Goal: Task Accomplishment & Management: Use online tool/utility

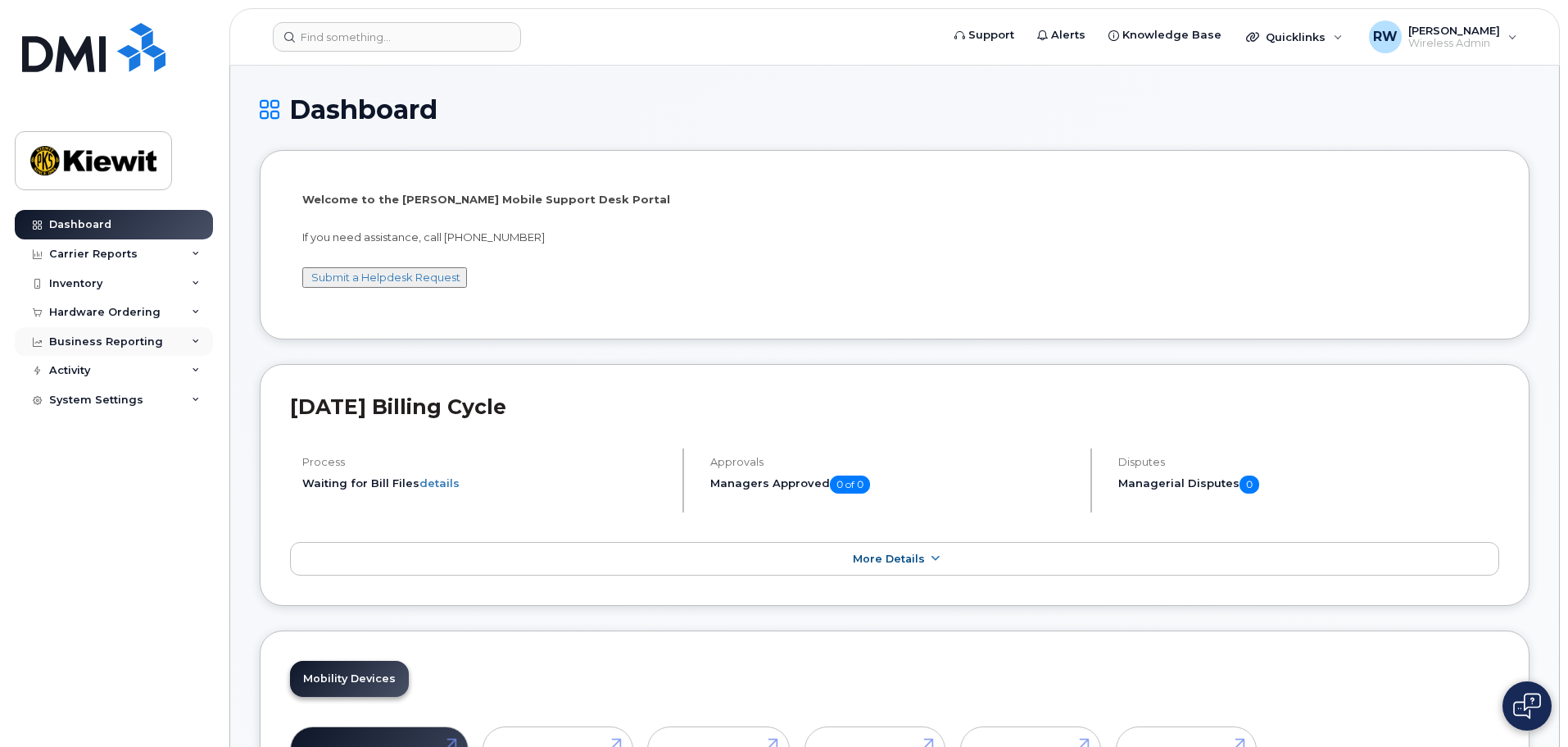
click at [191, 344] on div "Business Reporting" at bounding box center [114, 342] width 198 height 30
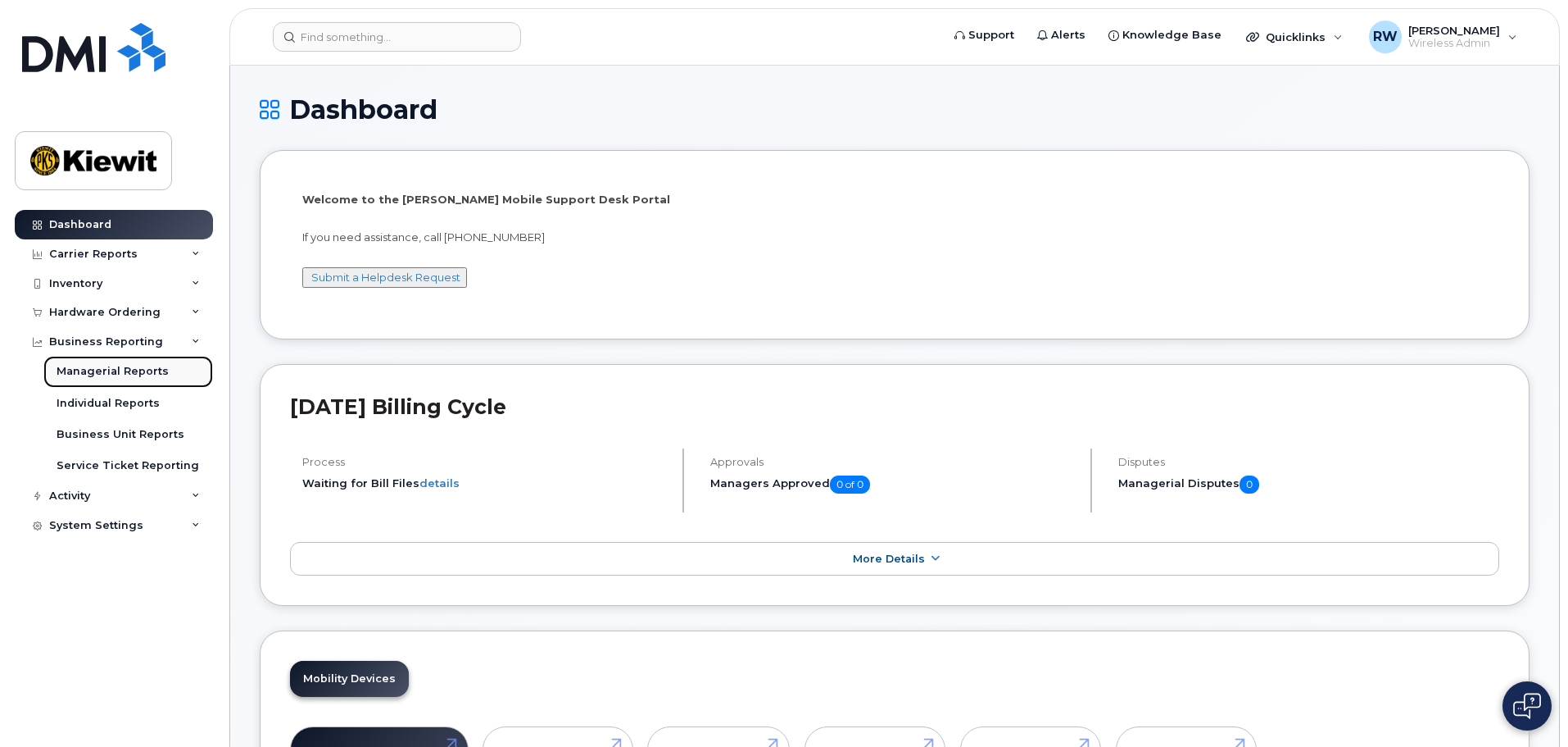
click at [149, 367] on div "Managerial Reports" at bounding box center [112, 371] width 112 height 15
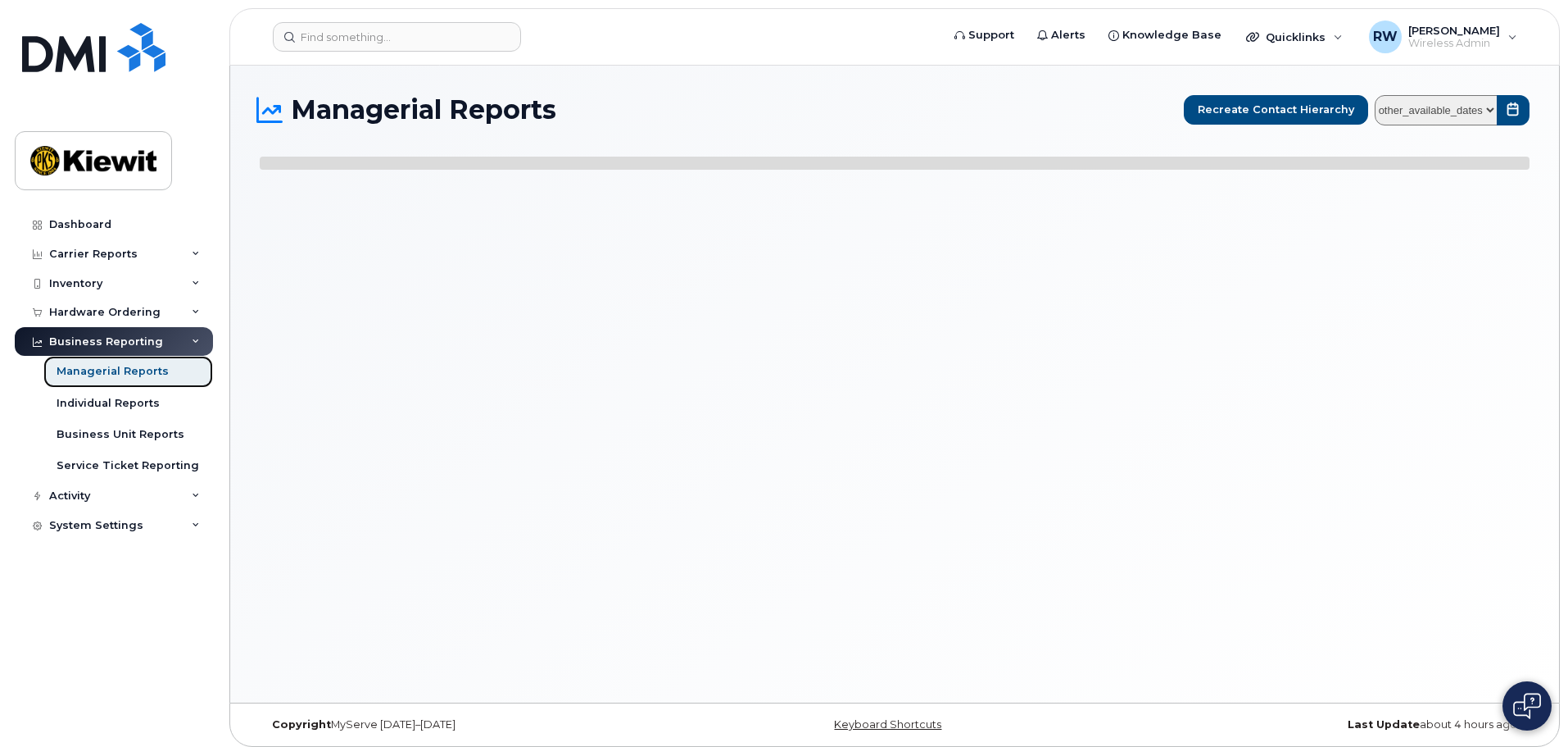
select select
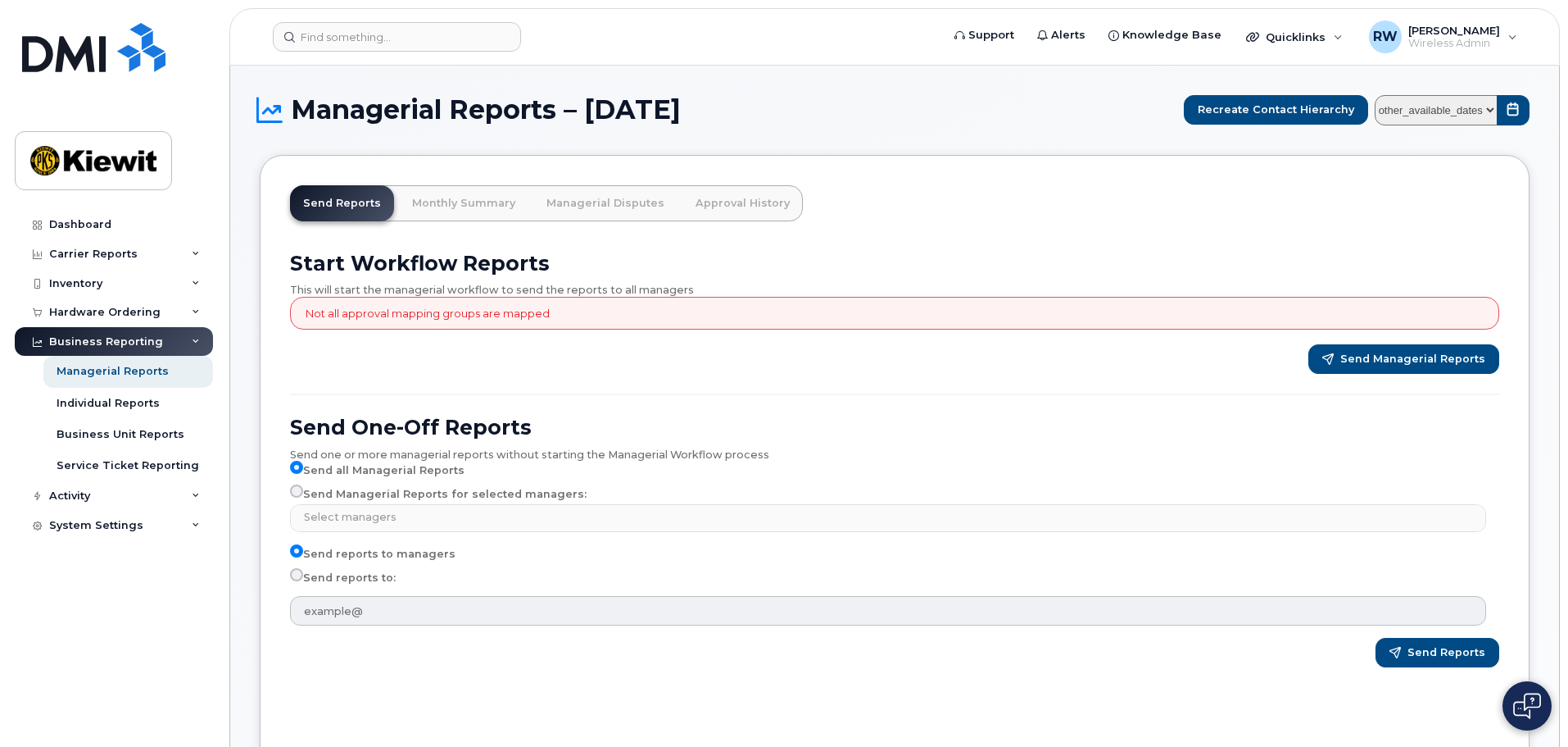
click at [1489, 107] on select "other_available_dates August July June May April March February January Decembe…" at bounding box center [1436, 110] width 123 height 31
select select "/customer/0ac1e801-0962-49fa-816d-73c442061bd2/reports/361cdac6-6190-11f0-9a84-…"
click at [1378, 95] on select "other_available_dates August July June May April March February January Decembe…" at bounding box center [1436, 110] width 123 height 31
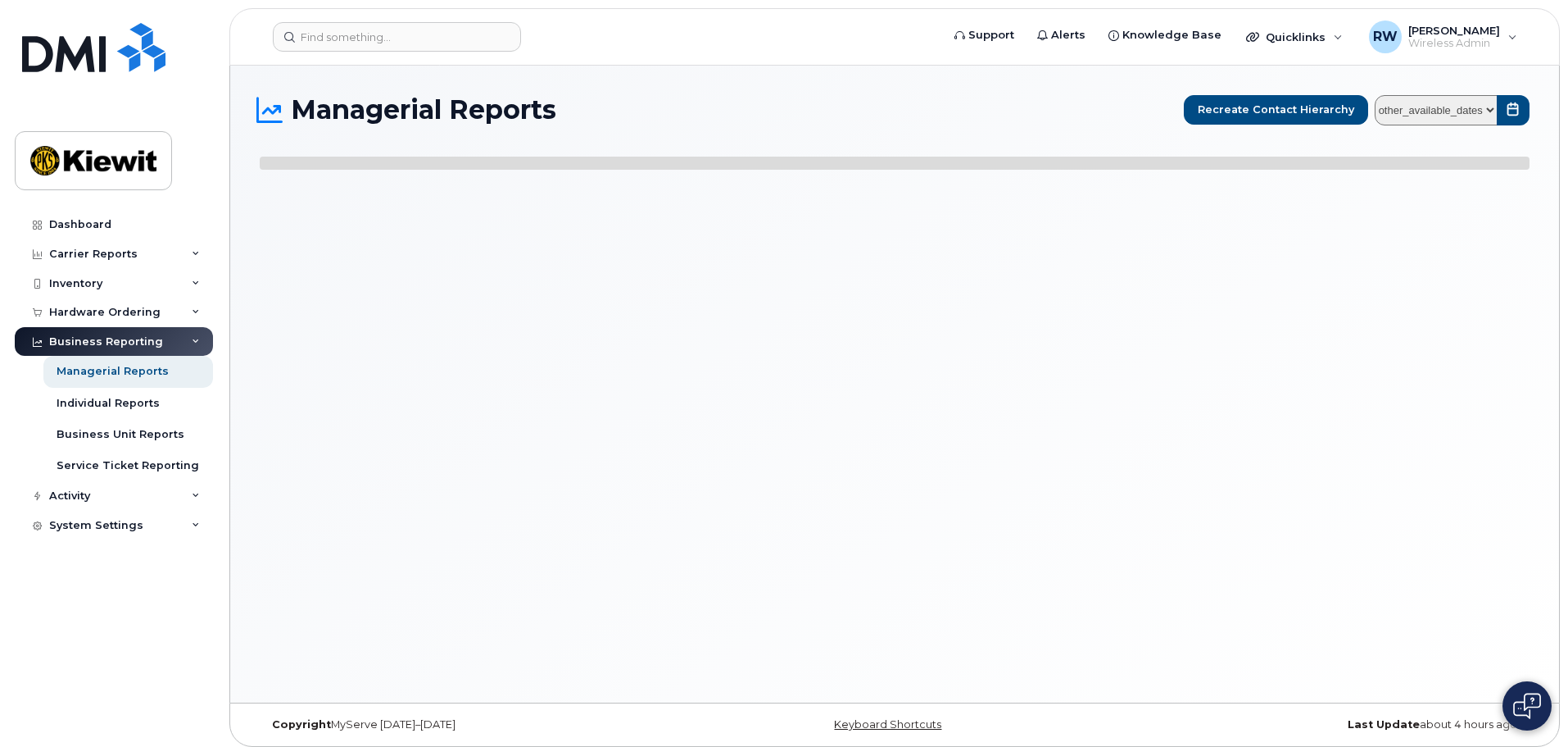
select select
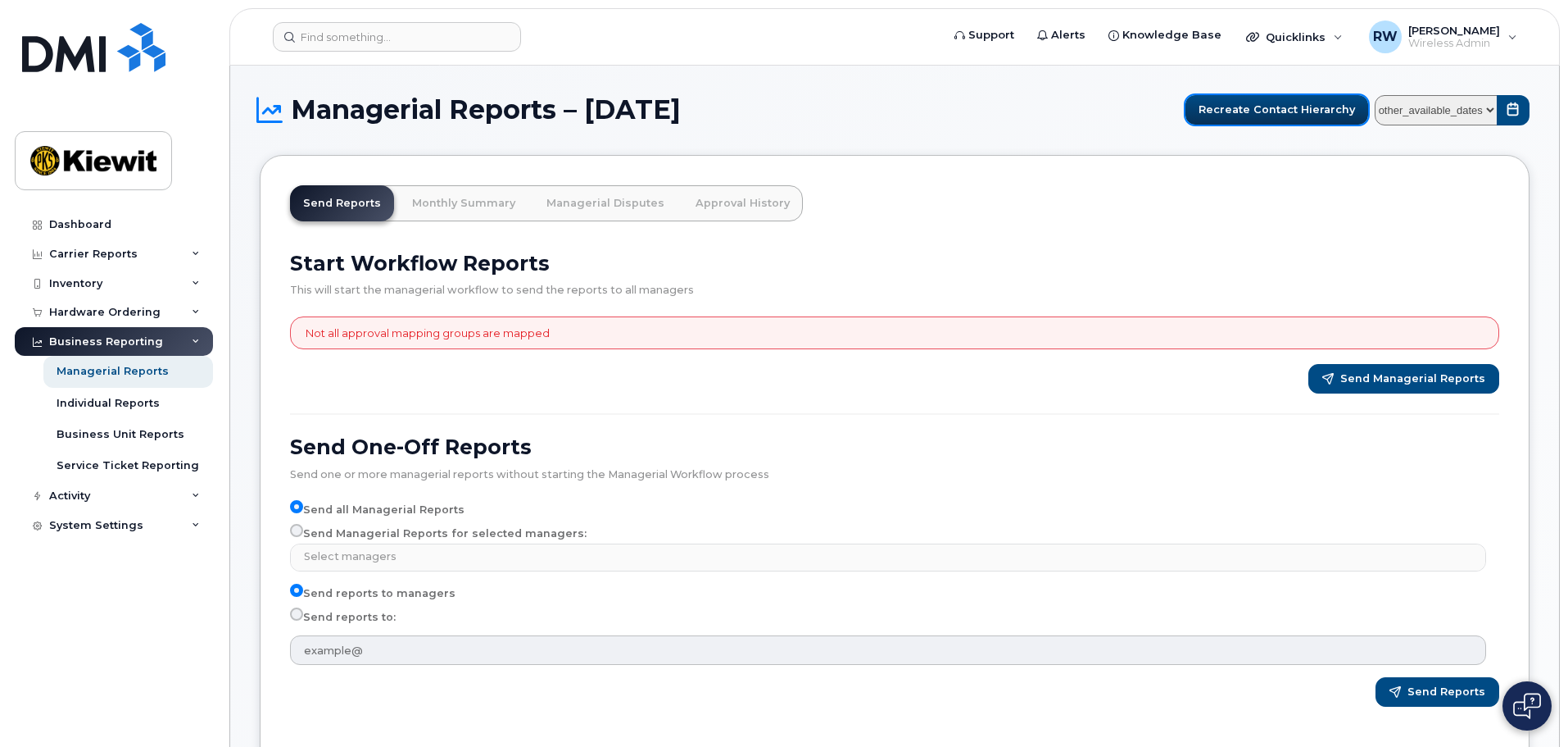
click at [1293, 114] on span "Recreate Contact Hierarchy" at bounding box center [1276, 109] width 157 height 16
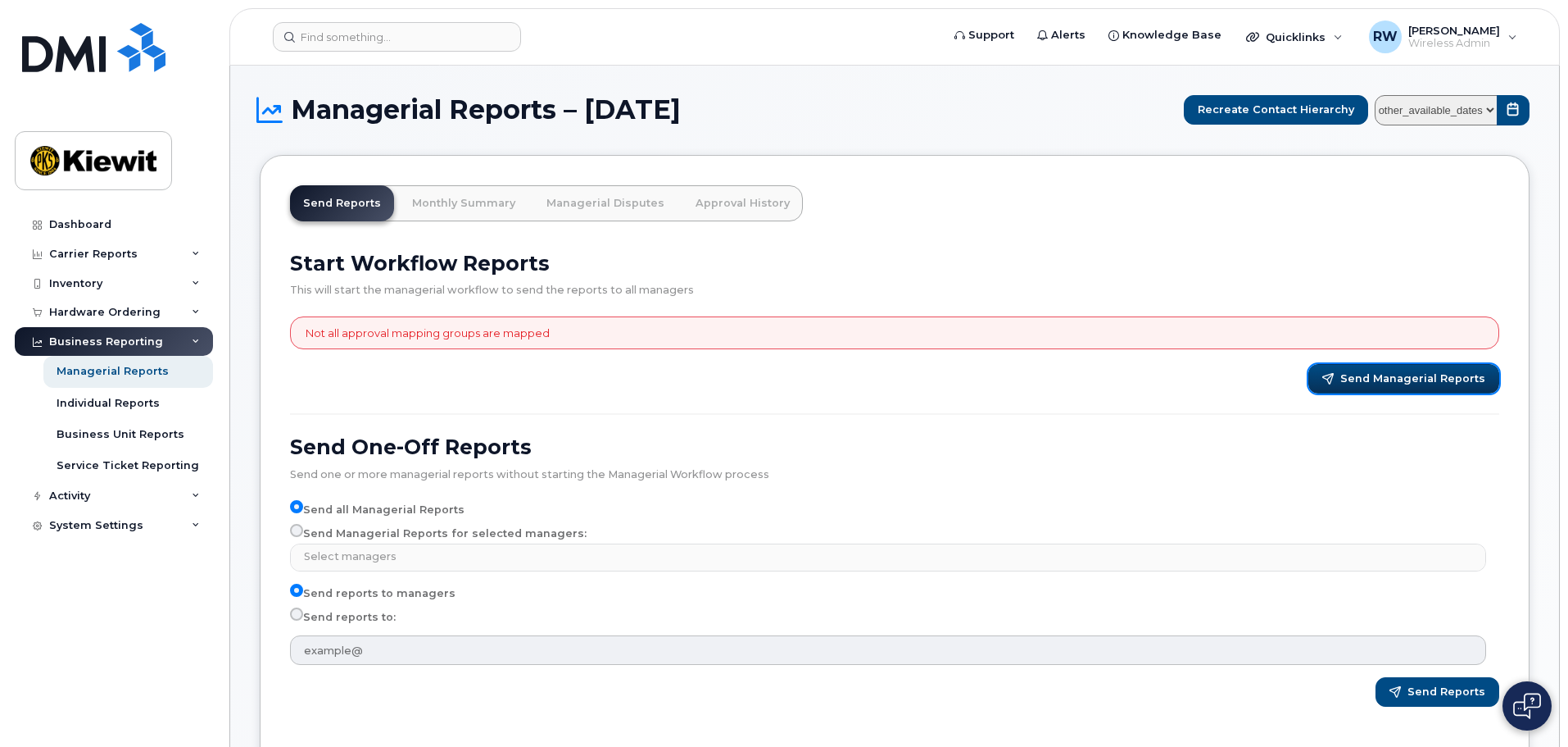
click at [1401, 384] on span "Send Managerial Reports" at bounding box center [1412, 379] width 145 height 15
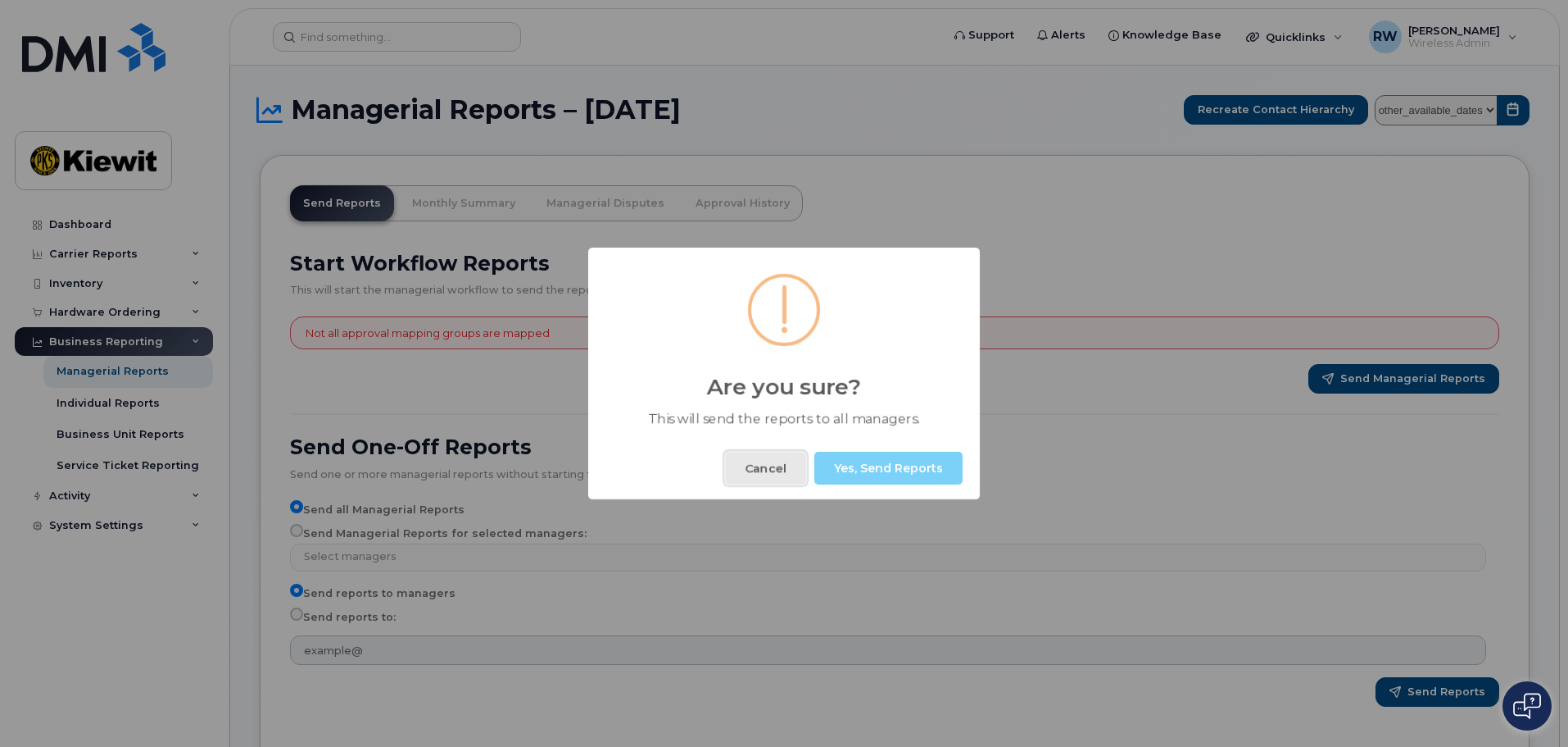
click at [763, 468] on button "Cancel" at bounding box center [766, 468] width 81 height 33
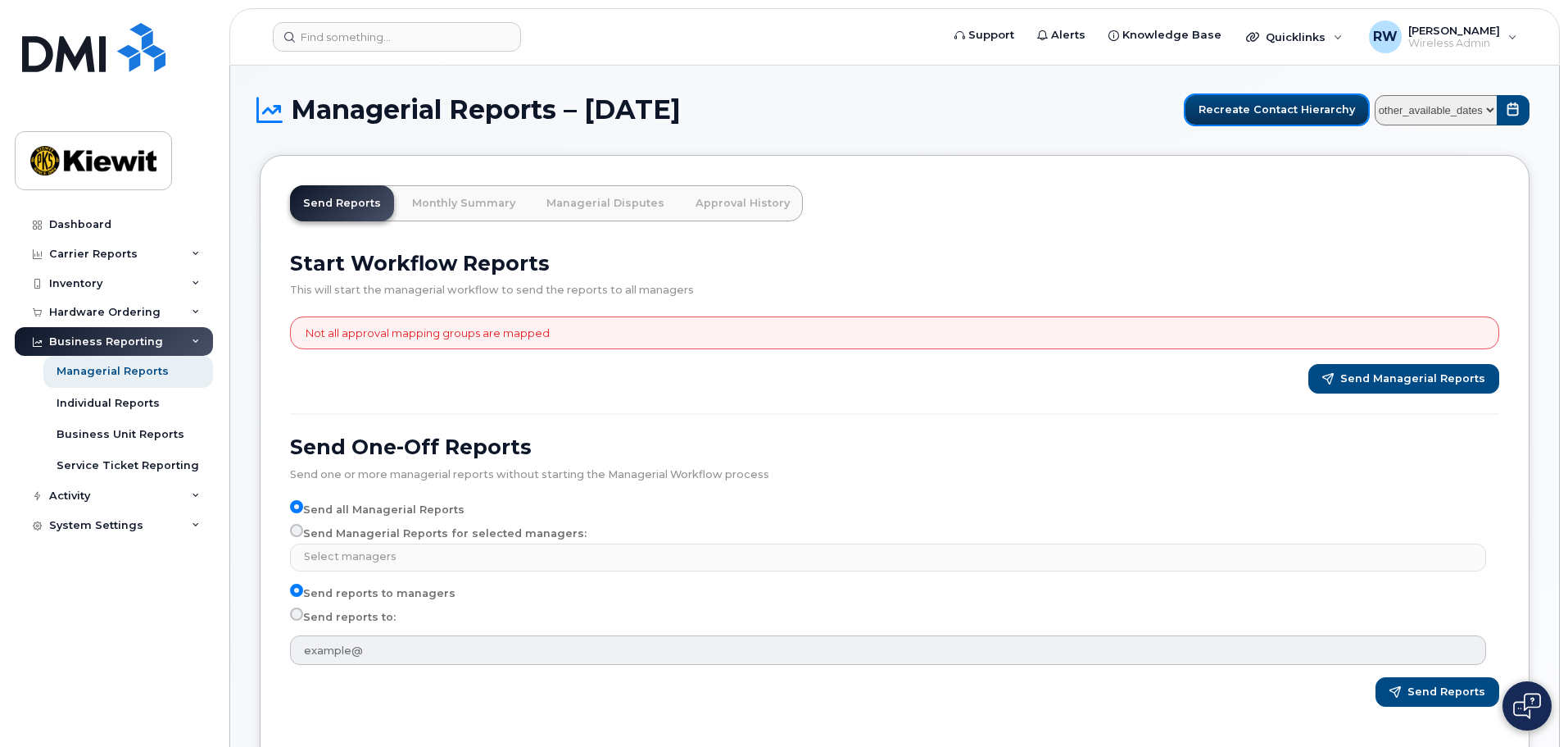
click at [1305, 113] on span "Recreate Contact Hierarchy" at bounding box center [1276, 109] width 157 height 16
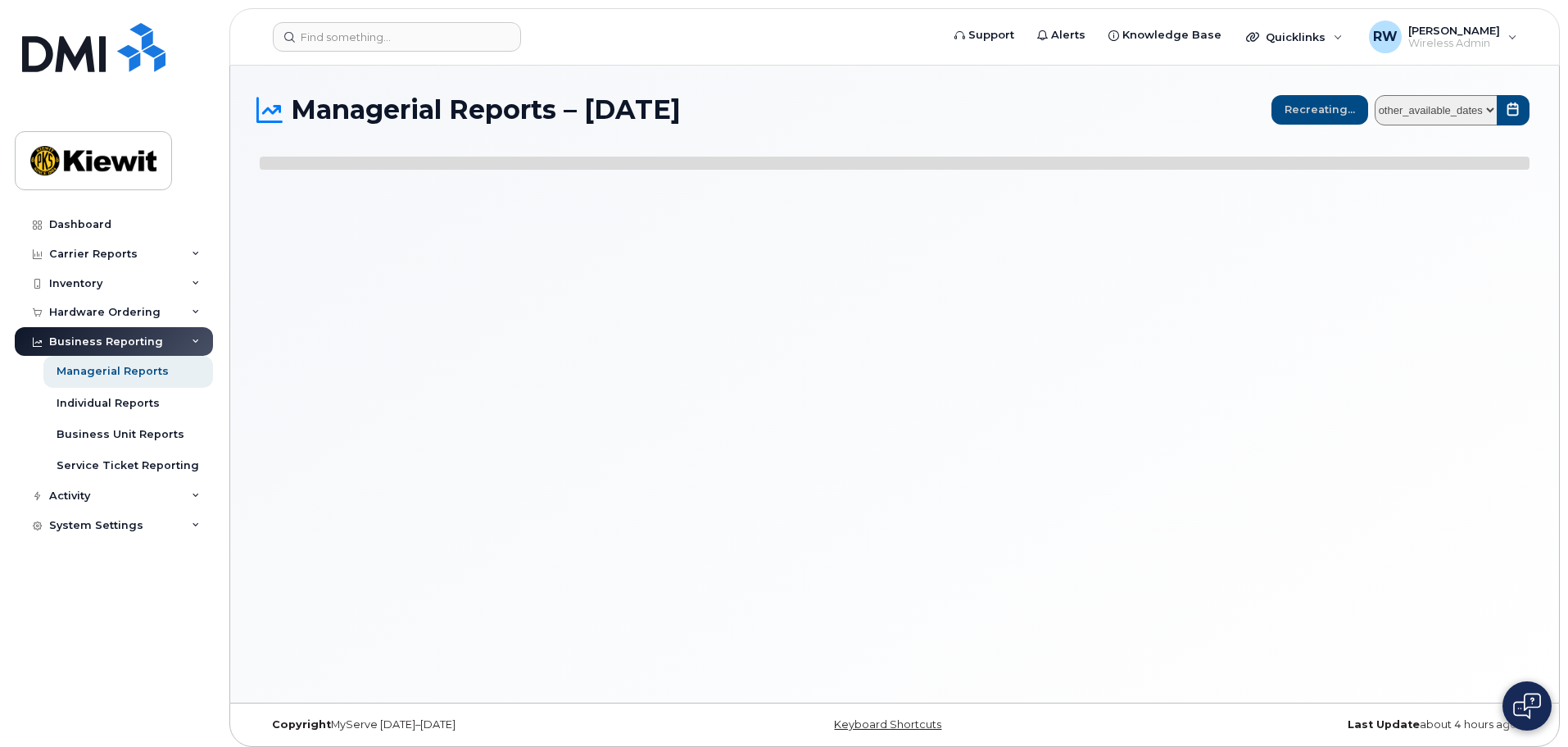
select select
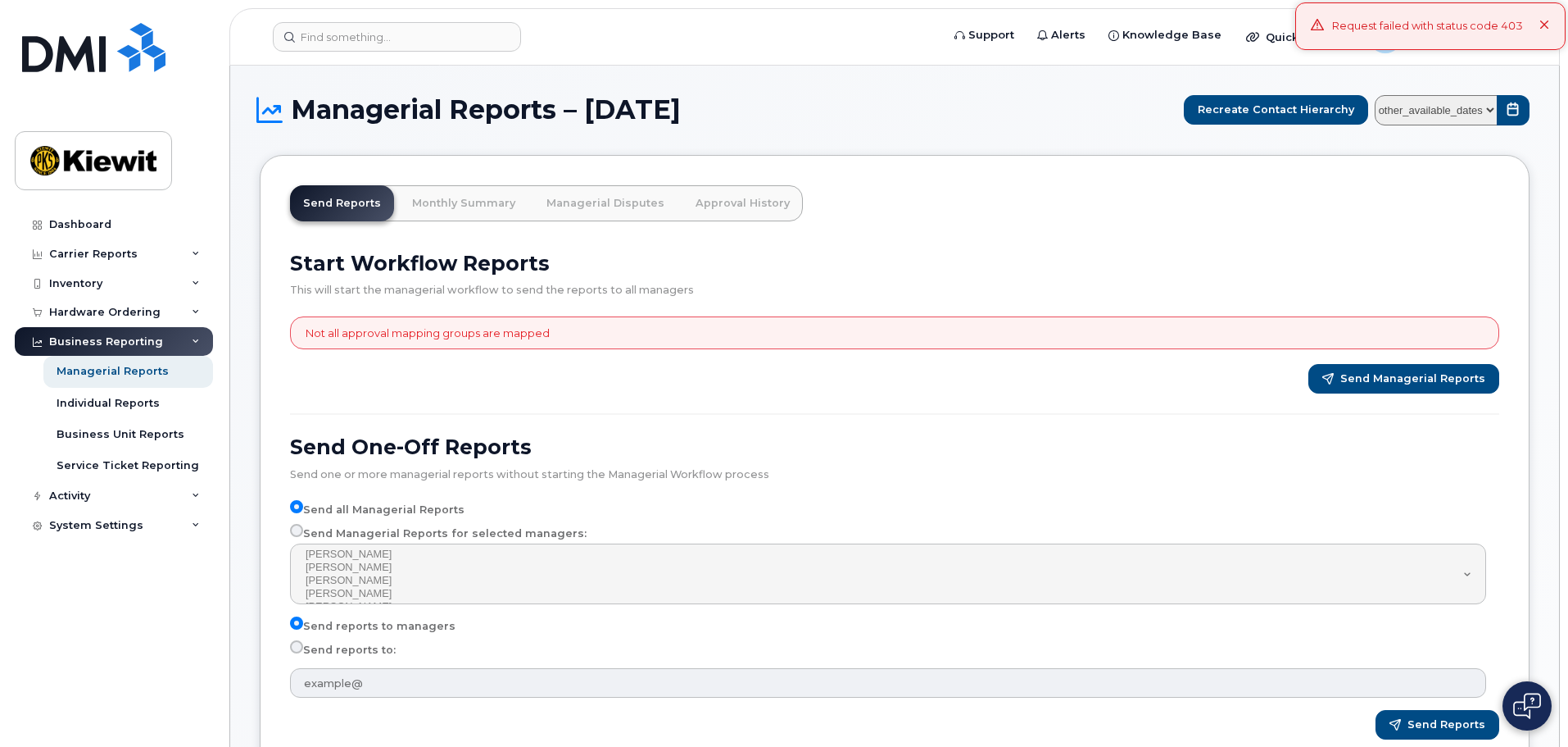
click at [298, 532] on input "Send Managerial Reports for selected managers:" at bounding box center [297, 531] width 13 height 13
radio input "true"
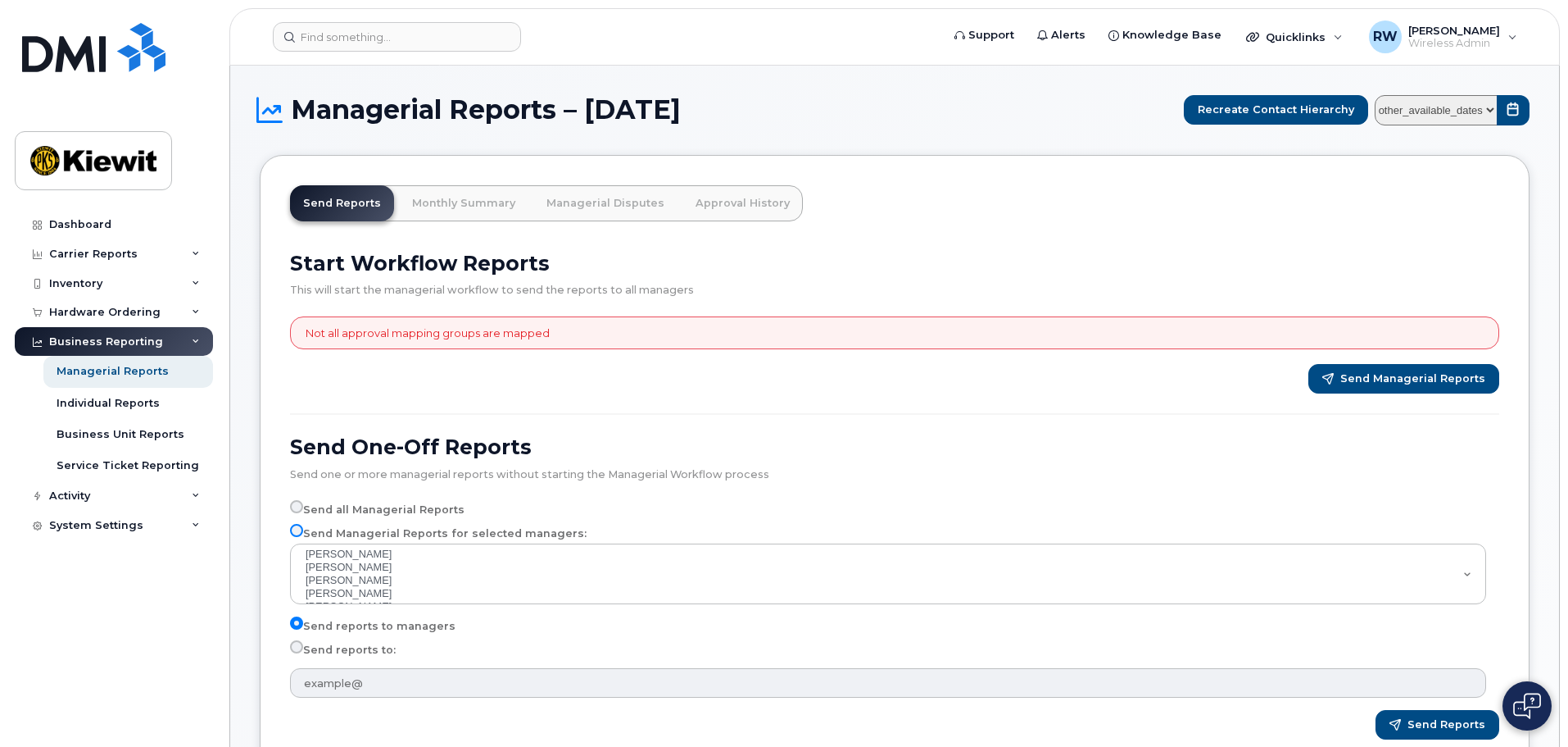
click at [294, 535] on input "Send Managerial Reports for selected managers:" at bounding box center [297, 531] width 13 height 13
click at [298, 531] on input "Send Managerial Reports for selected managers:" at bounding box center [297, 531] width 13 height 13
click at [294, 629] on input "Send reports to managers" at bounding box center [297, 623] width 13 height 13
click at [299, 653] on input "Send reports to:" at bounding box center [297, 647] width 13 height 13
radio input "true"
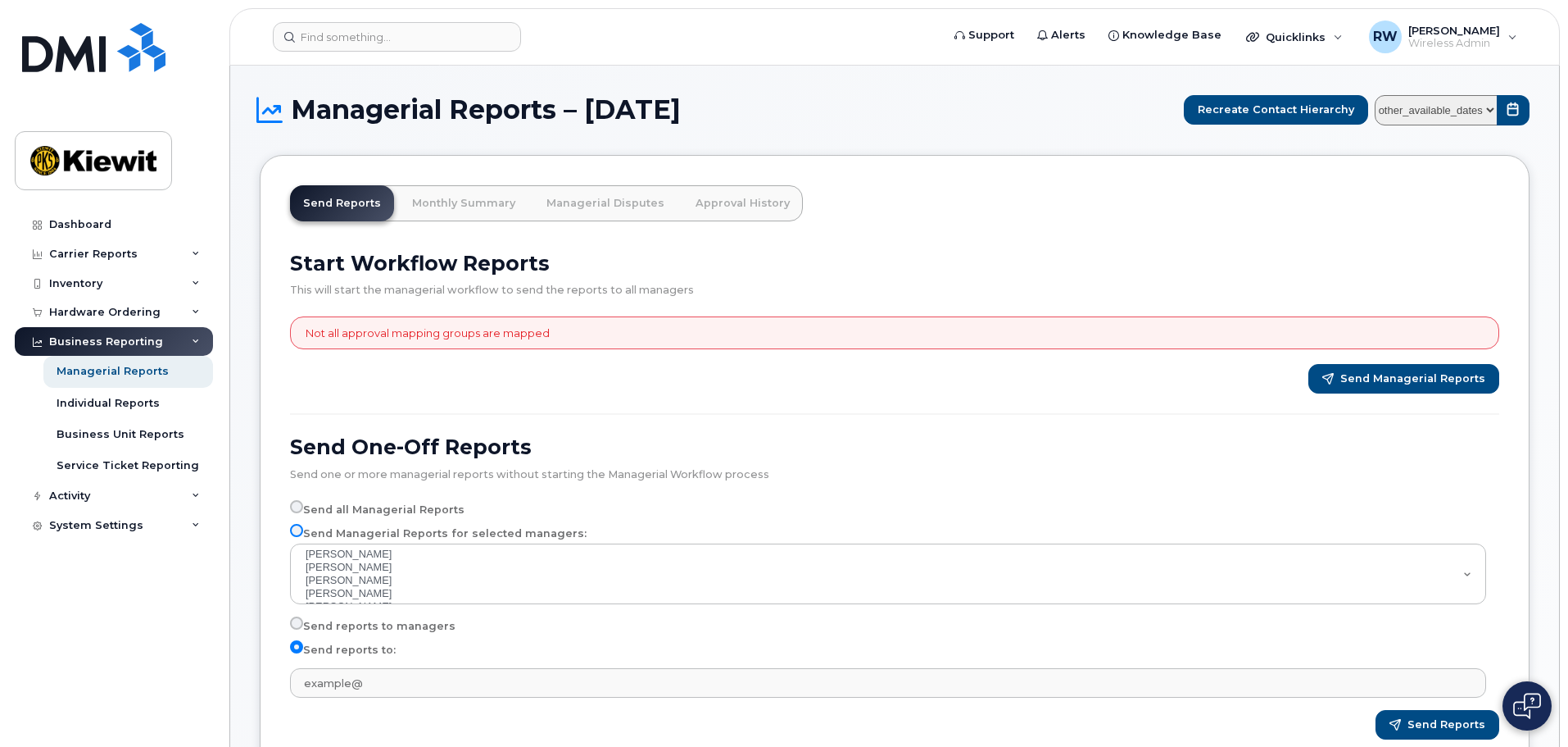
click at [293, 532] on input "Send Managerial Reports for selected managers:" at bounding box center [297, 531] width 13 height 13
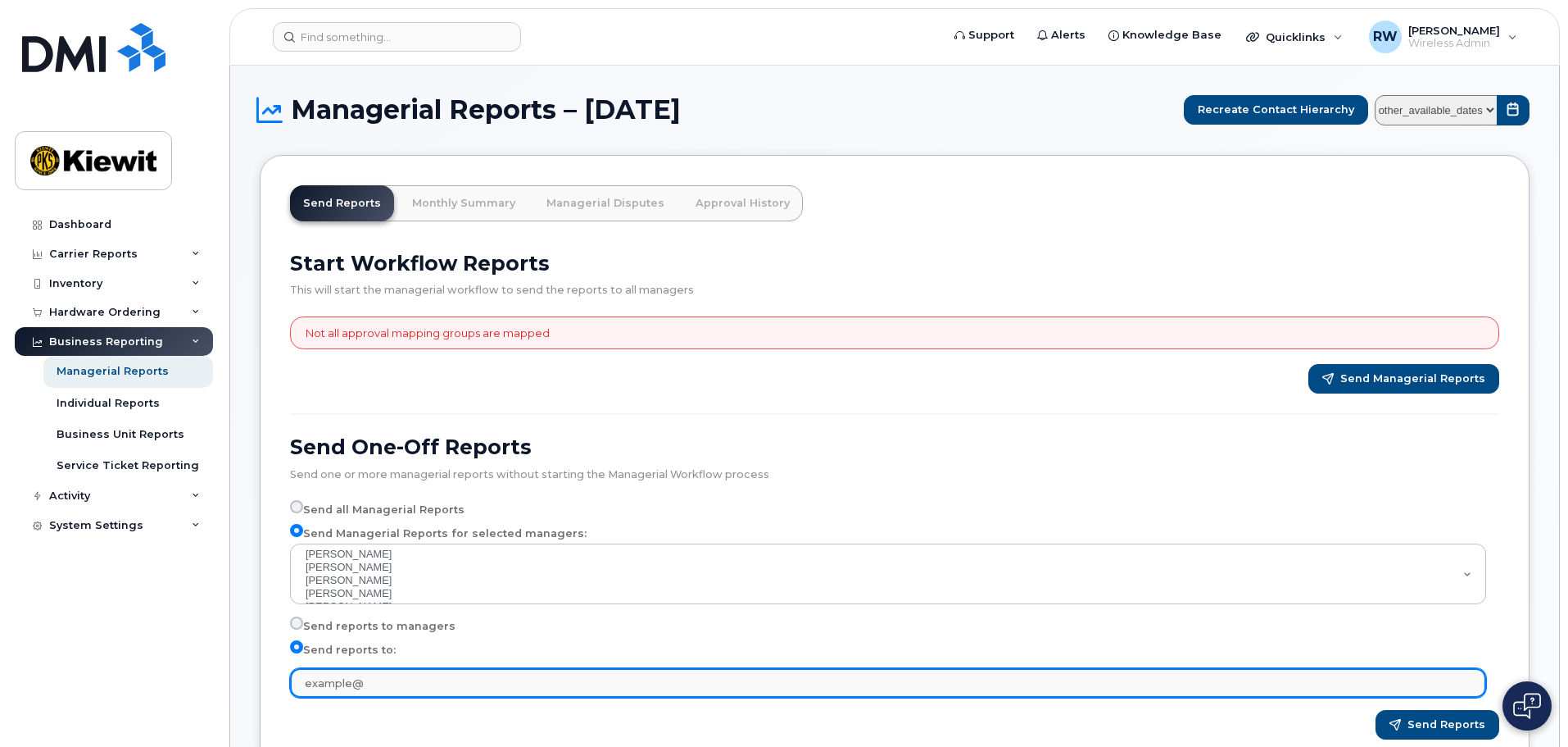
click at [393, 687] on input "text" at bounding box center [888, 683] width 1196 height 30
type input "[PERSON_NAME][EMAIL_ADDRESS][PERSON_NAME][DOMAIN_NAME]"
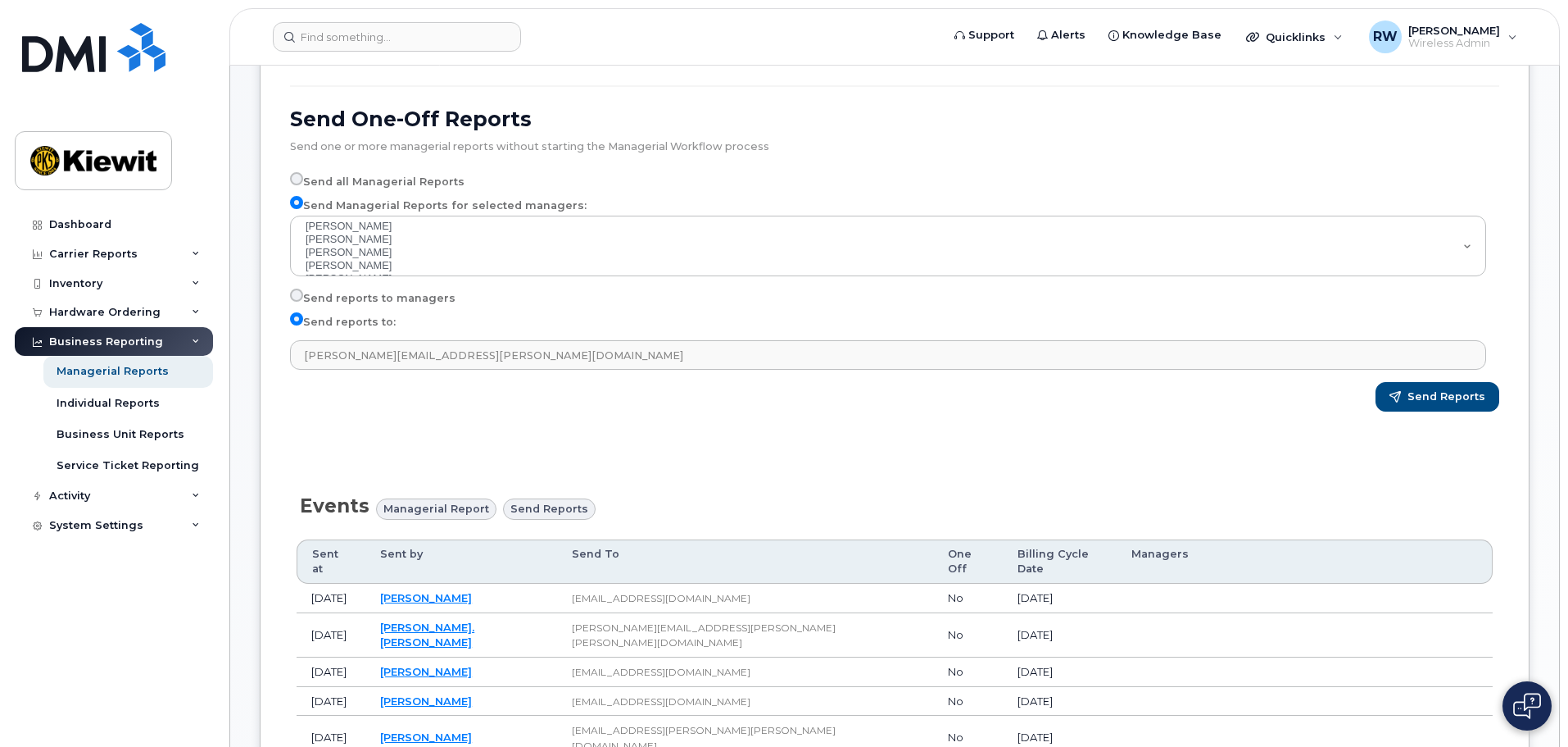
scroll to position [164, 0]
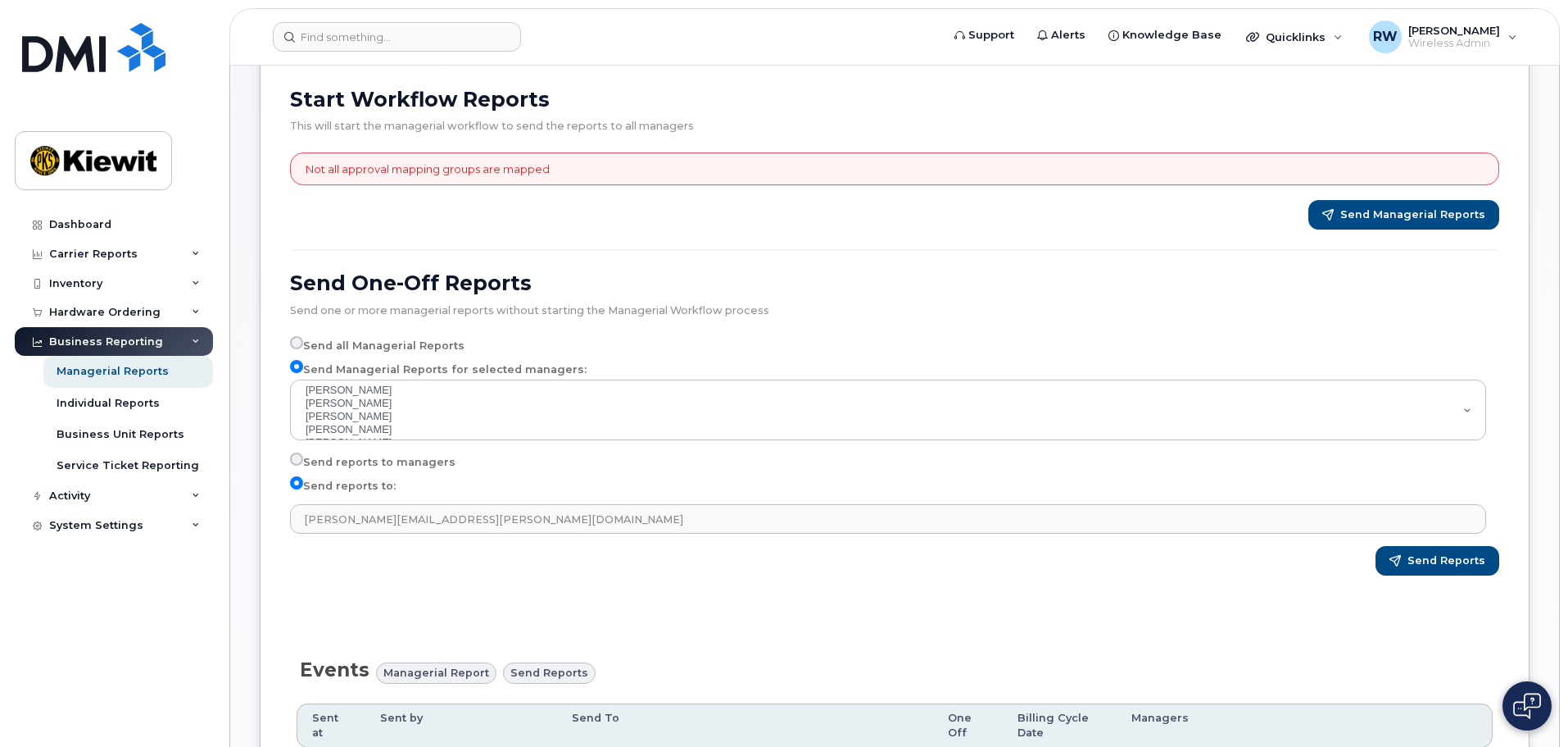
click at [773, 239] on div "Start Workflow Reports This will start the managerial workflow to send the repo…" at bounding box center [894, 337] width 1229 height 521
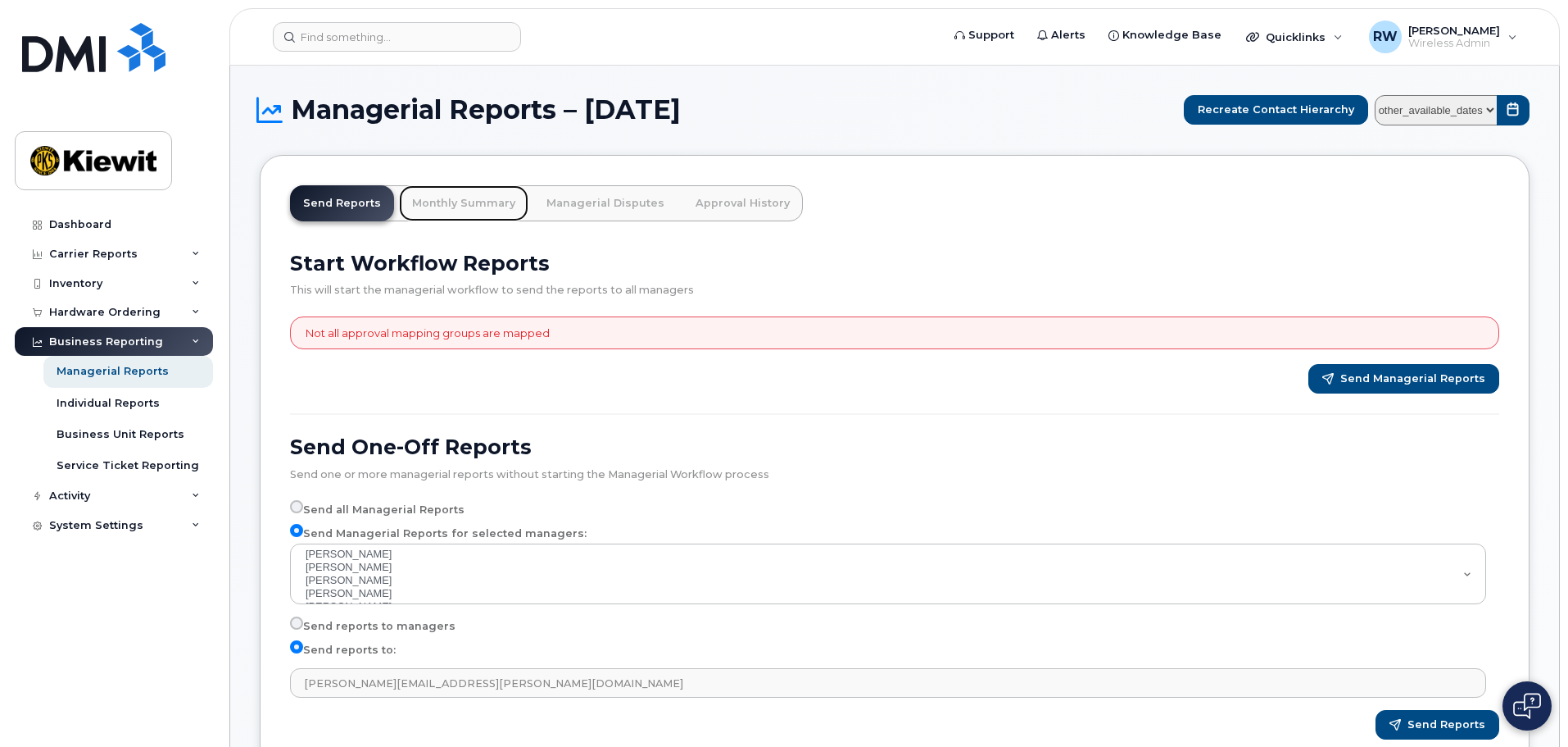
click at [471, 207] on link "Monthly Summary" at bounding box center [463, 202] width 129 height 36
click at [297, 533] on input "Send Managerial Reports for selected managers:" at bounding box center [297, 531] width 13 height 13
click at [598, 512] on div "Send all Managerial Reports" at bounding box center [888, 510] width 1196 height 20
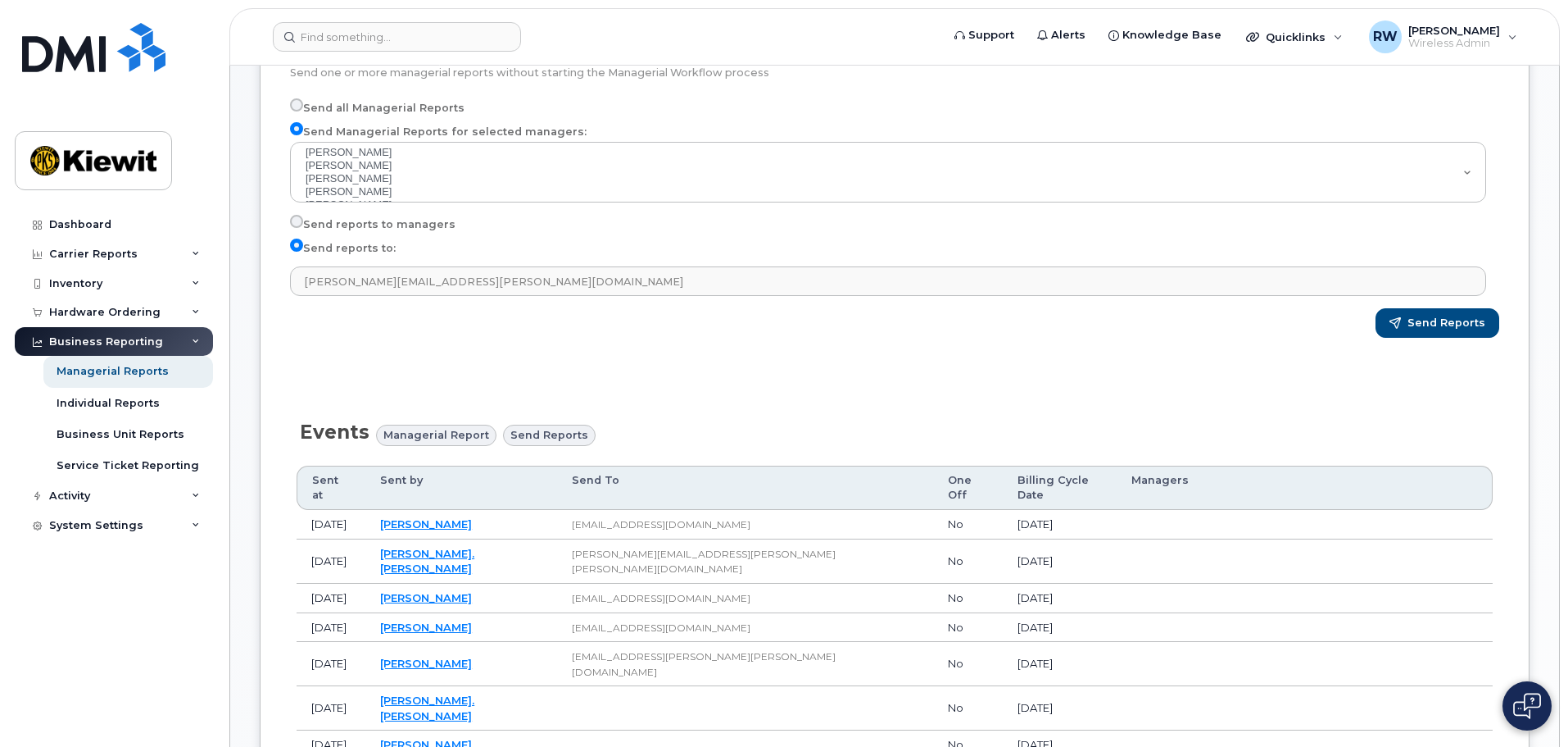
scroll to position [410, 0]
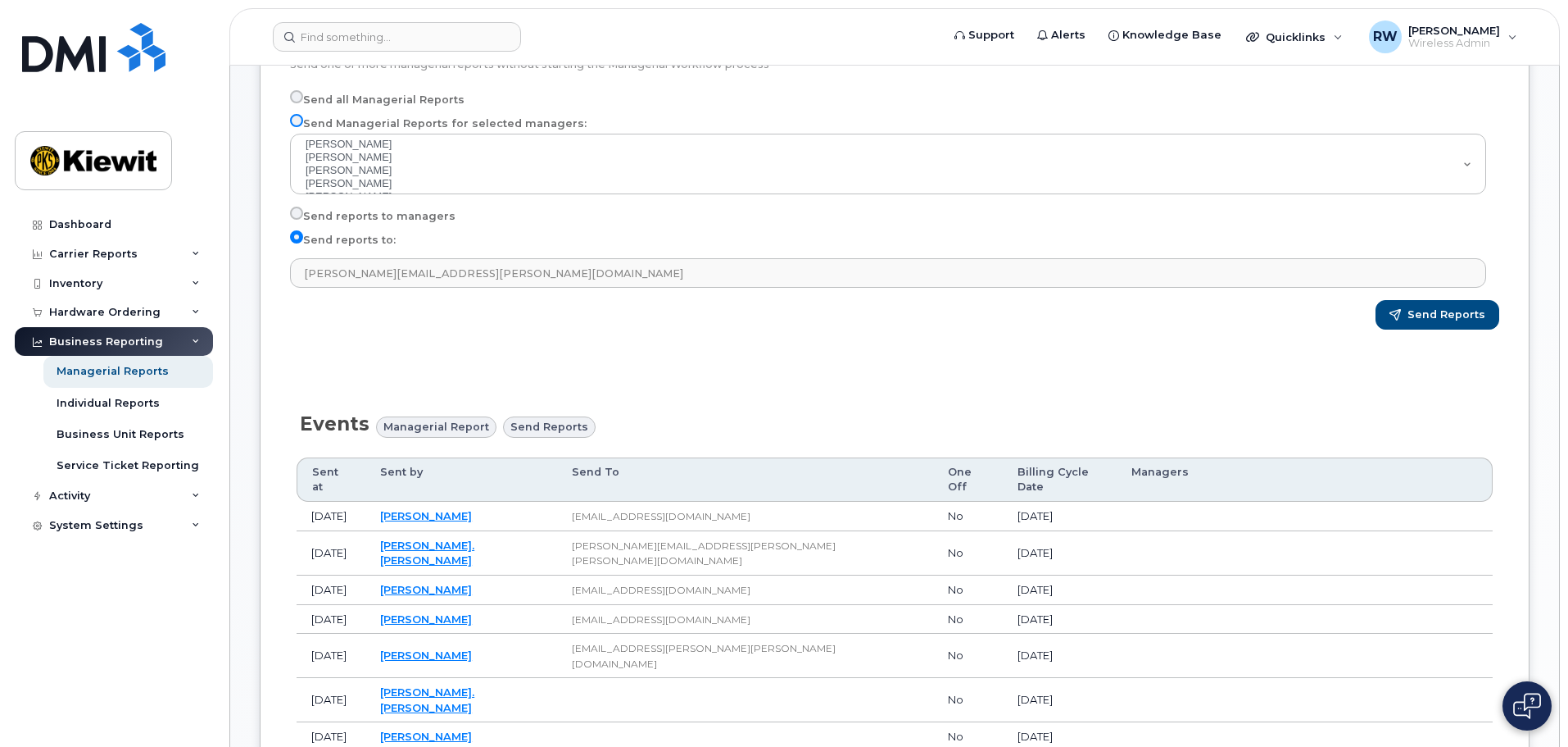
click at [297, 121] on input "Send Managerial Reports for selected managers:" at bounding box center [297, 120] width 13 height 13
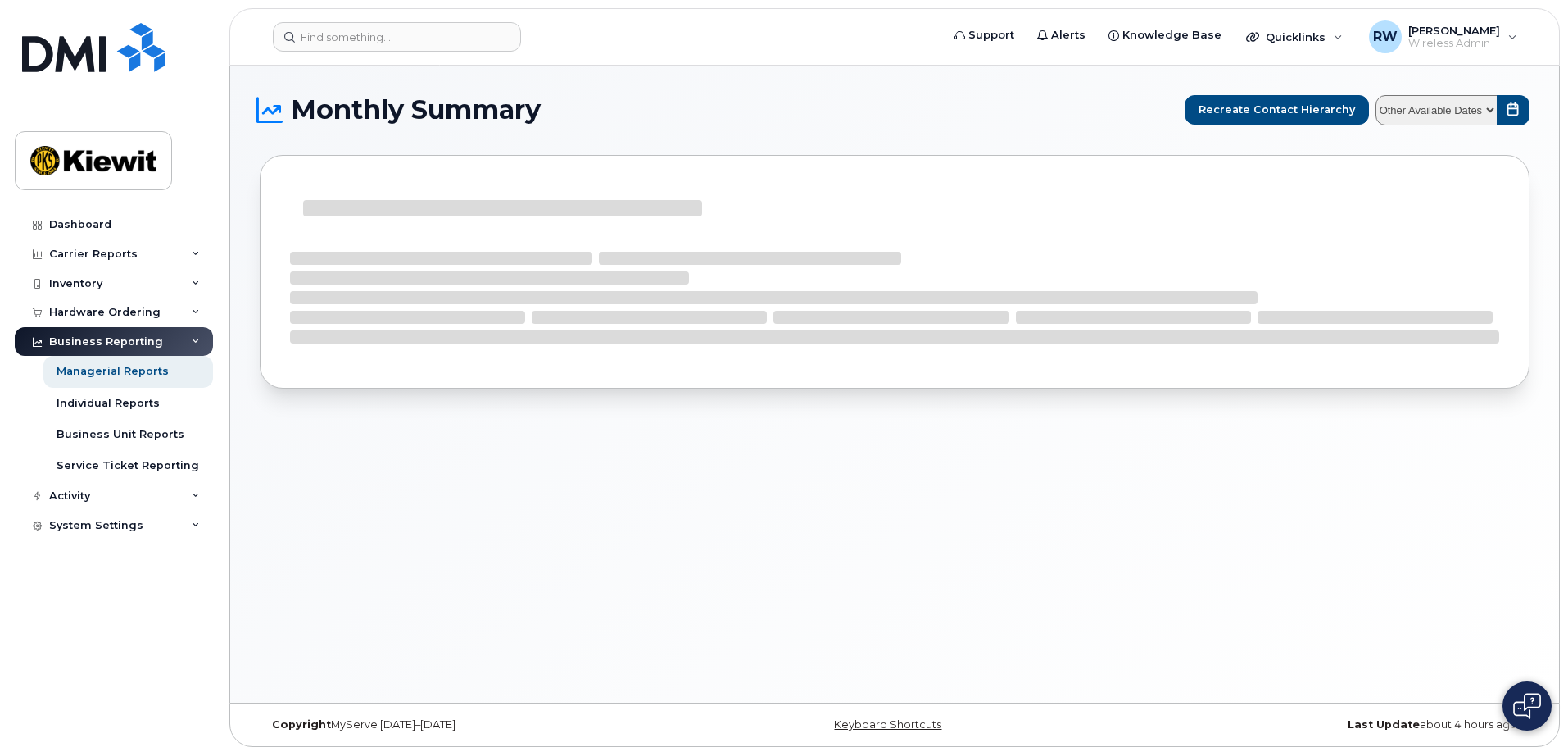
select select
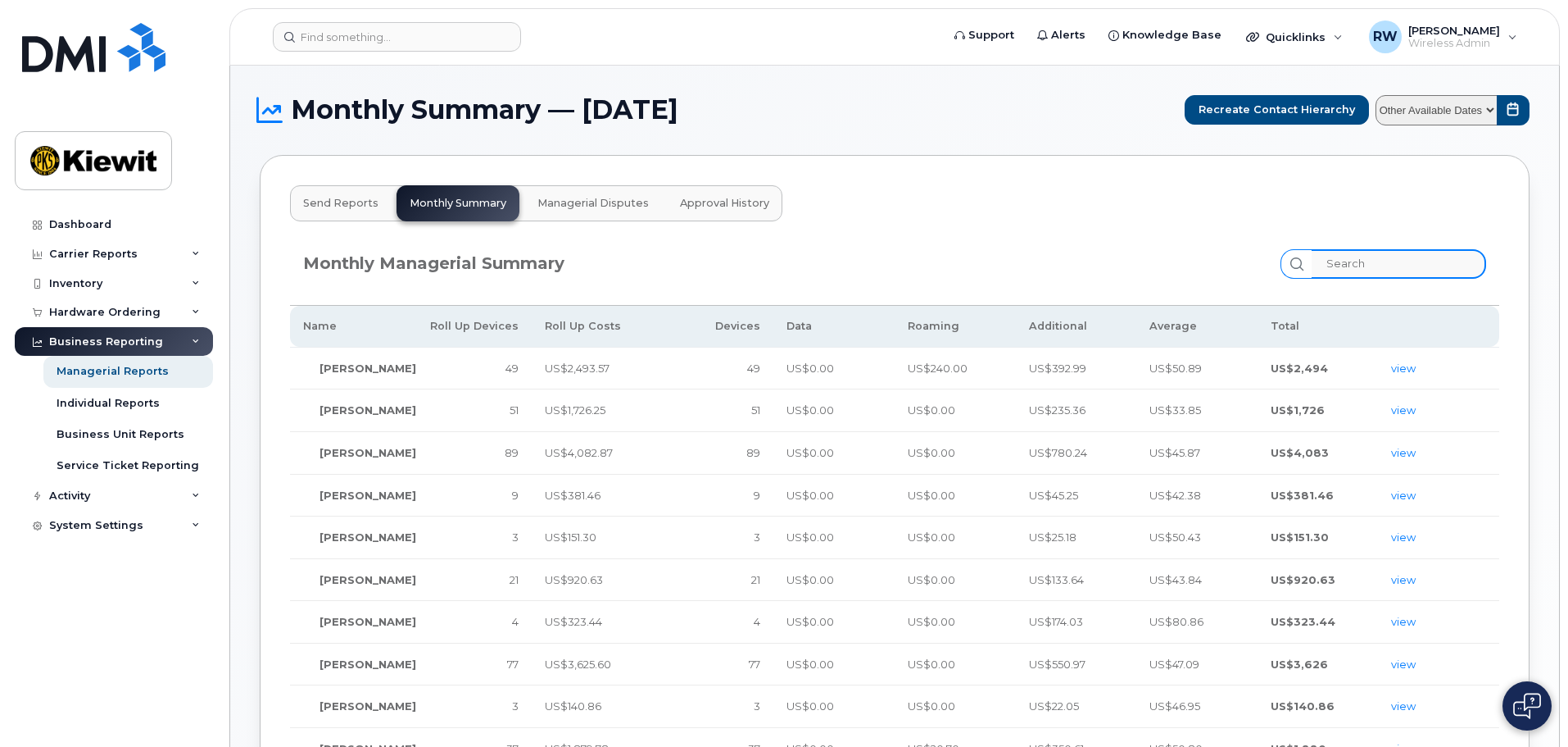
click at [1339, 268] on input "search" at bounding box center [1399, 264] width 175 height 30
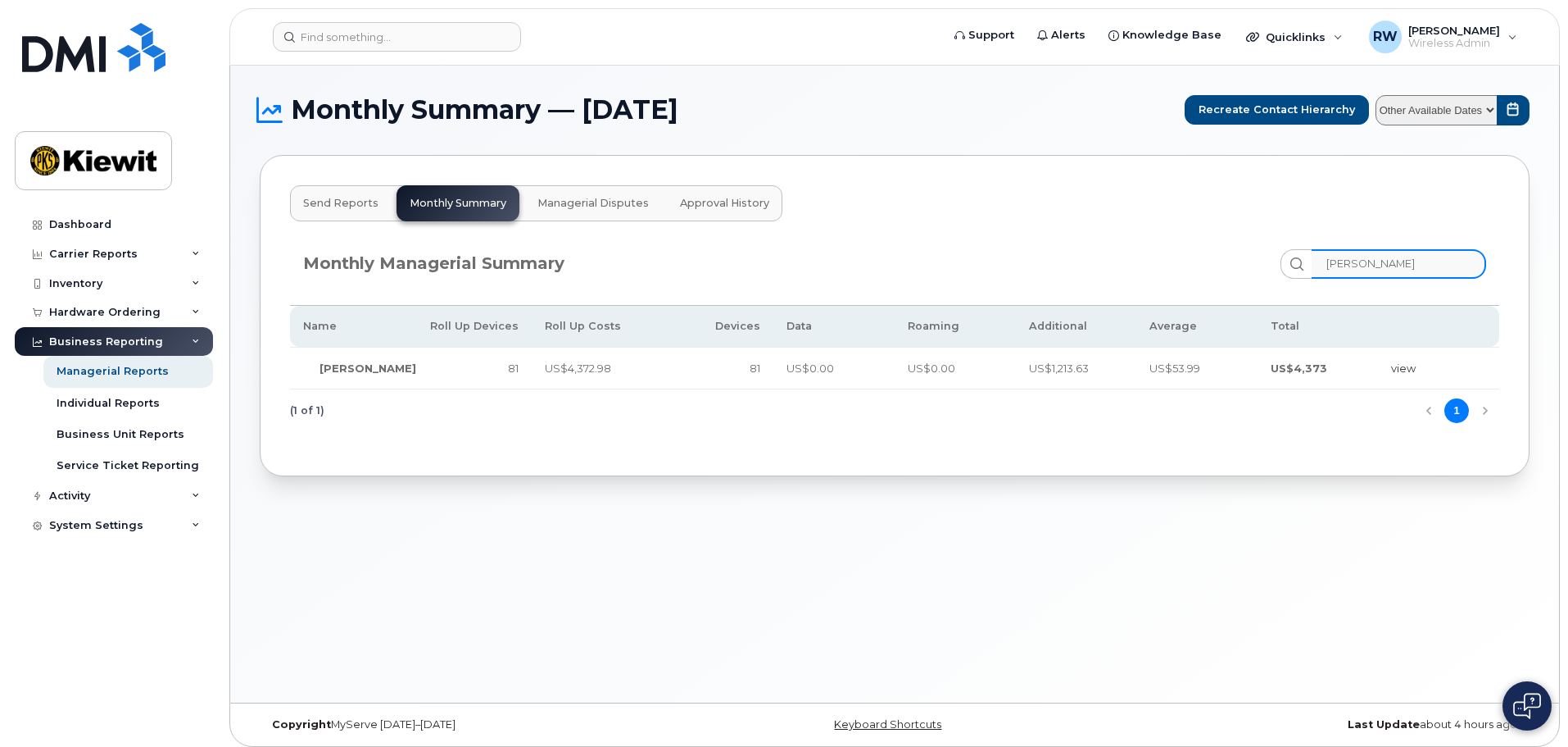
type input "rebecca"
click at [1403, 367] on link "view" at bounding box center [1404, 368] width 25 height 13
click at [1404, 371] on link "view" at bounding box center [1404, 368] width 25 height 13
click at [1402, 369] on link "view" at bounding box center [1404, 368] width 25 height 13
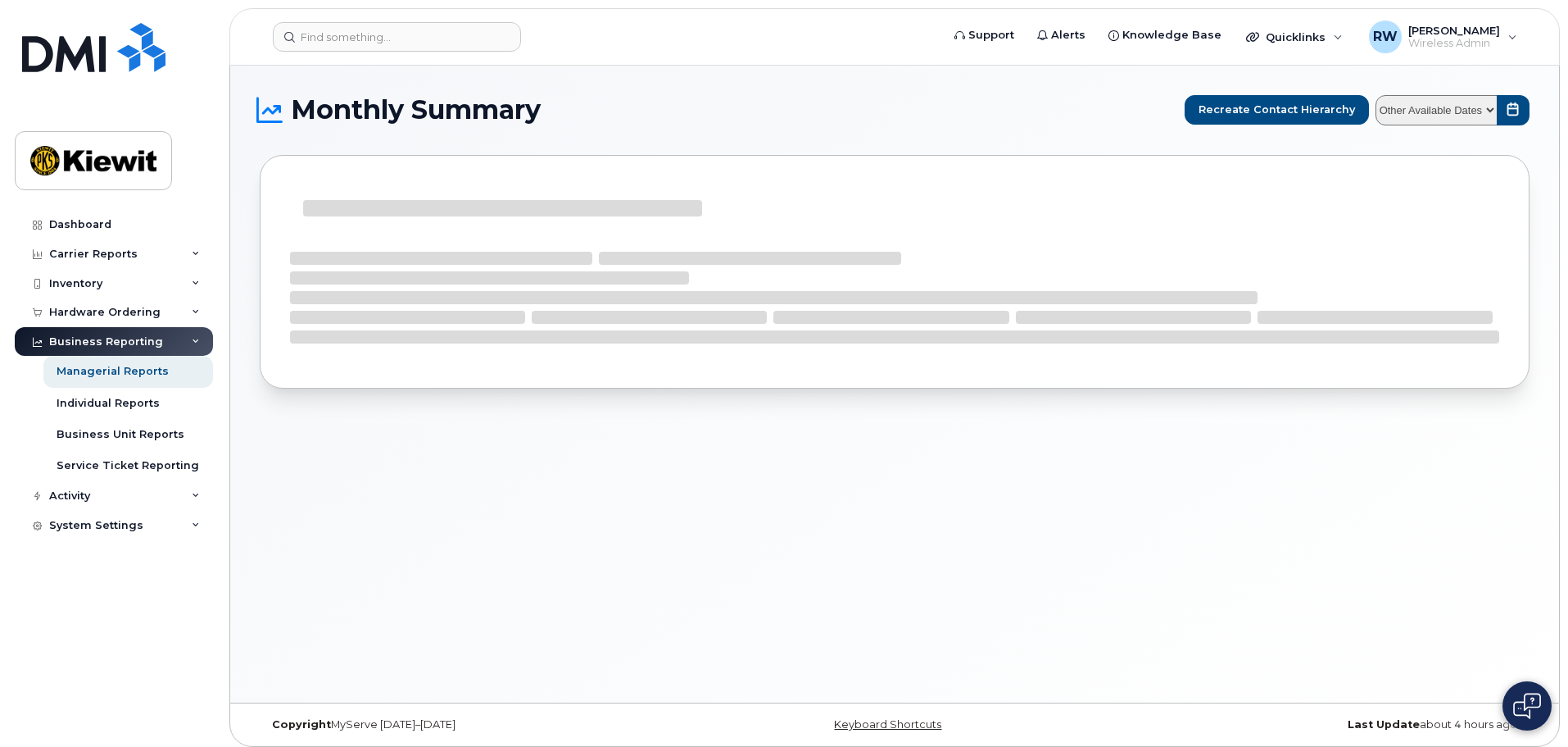
select select
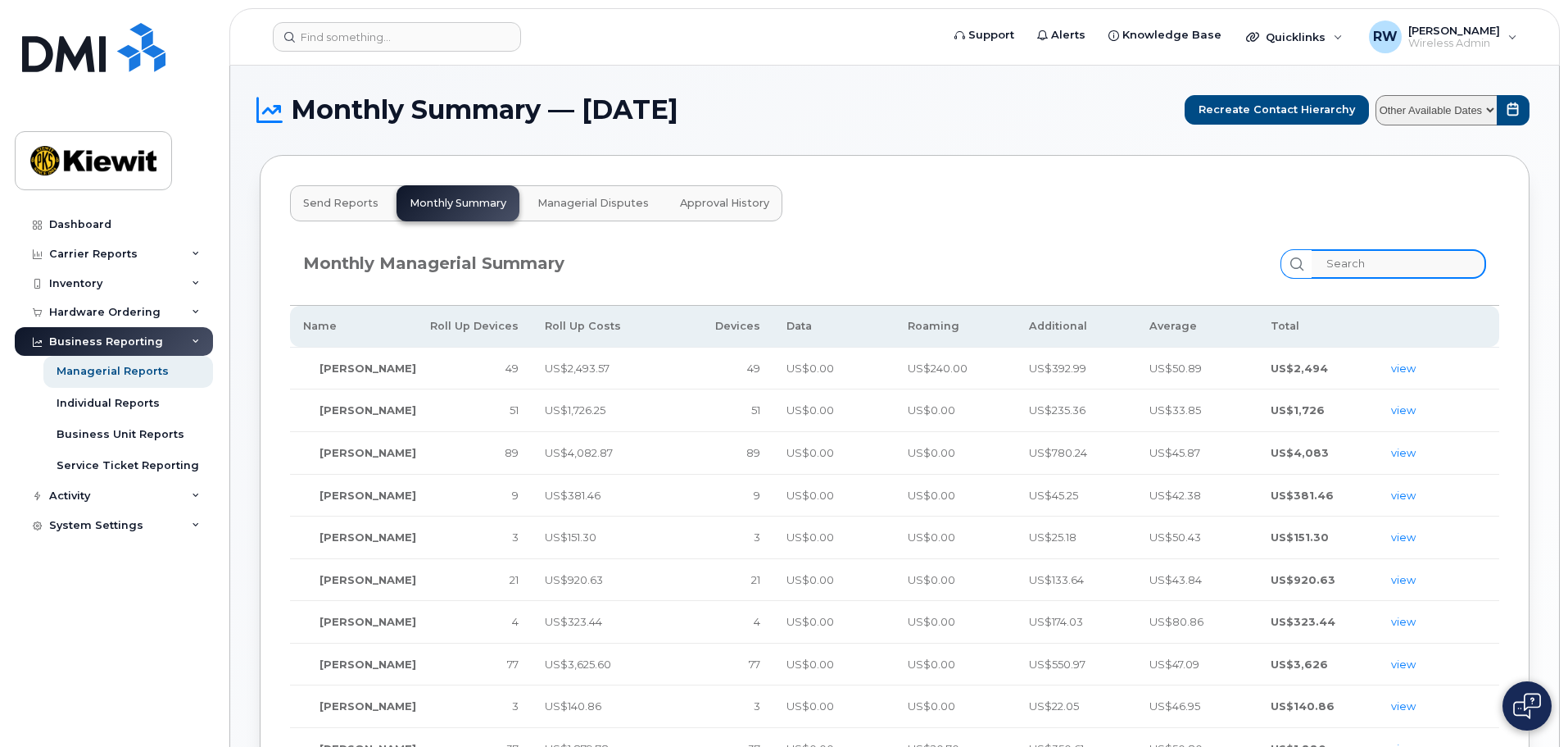
click at [1352, 269] on input "search" at bounding box center [1399, 264] width 175 height 30
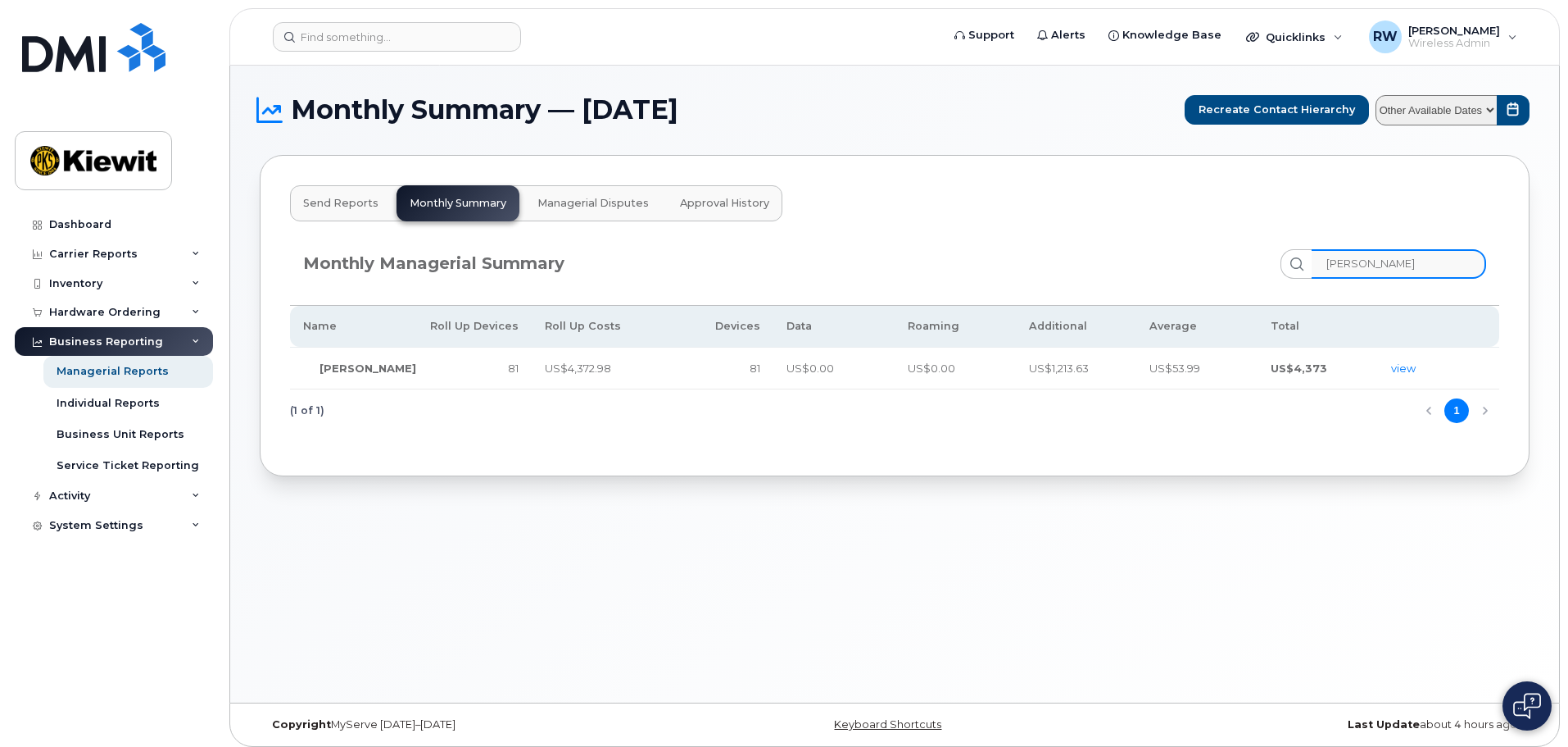
type input "[PERSON_NAME]"
click at [445, 367] on td "81" at bounding box center [472, 367] width 121 height 42
click at [1396, 370] on link "view" at bounding box center [1404, 368] width 25 height 13
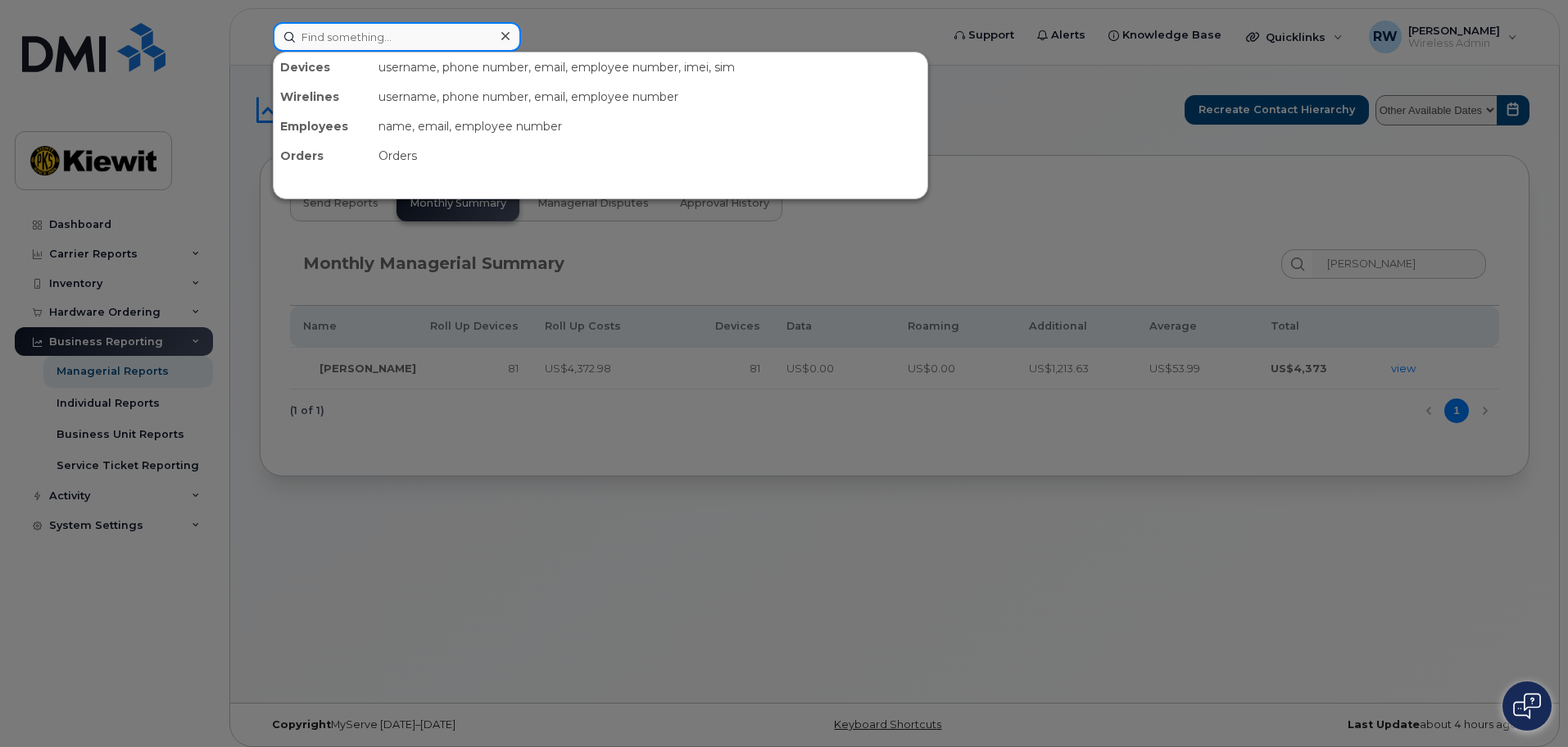
click at [357, 36] on input at bounding box center [397, 37] width 249 height 30
paste input "5125527605"
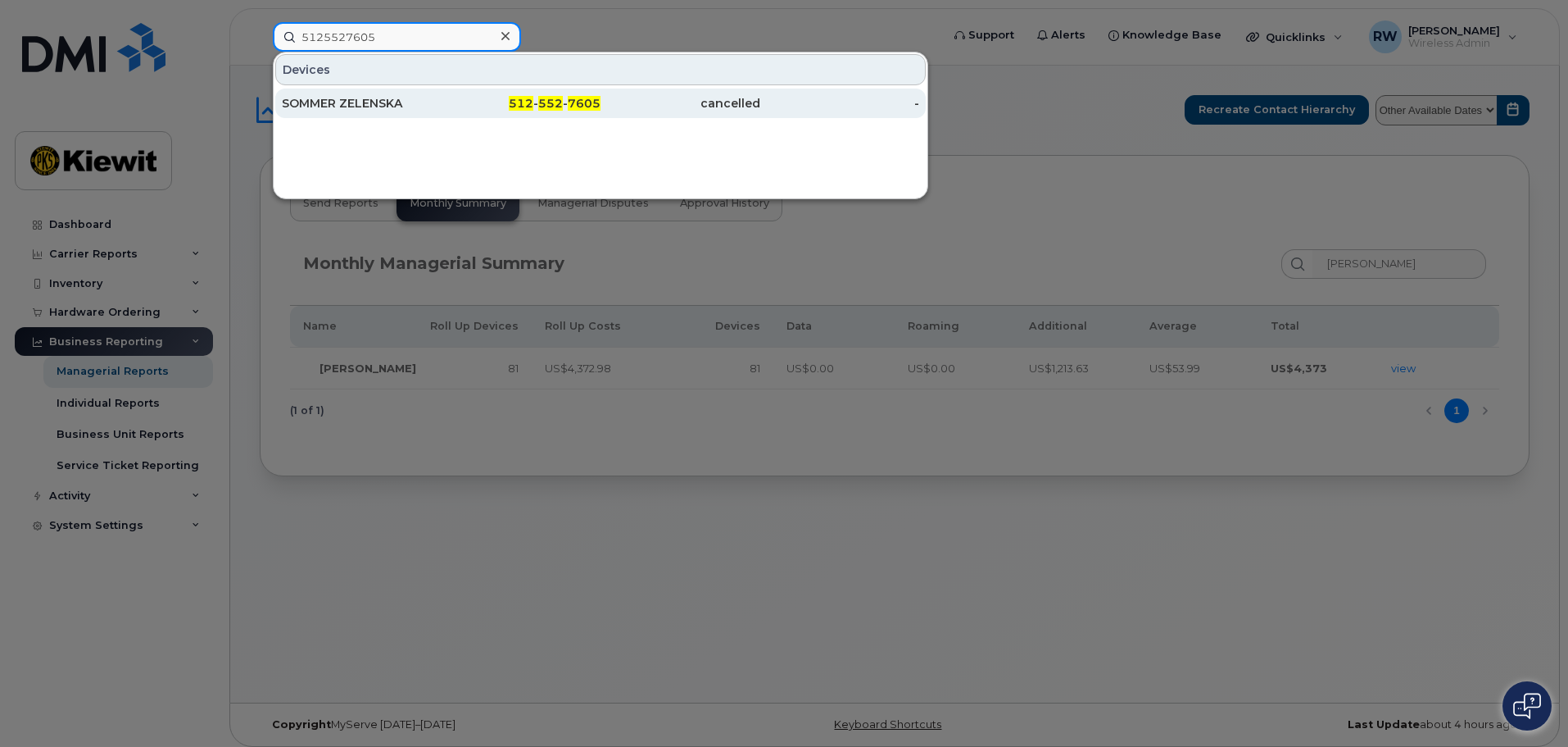
type input "5125527605"
click at [363, 106] on div "SOMMER ZELENSKA" at bounding box center [361, 104] width 160 height 17
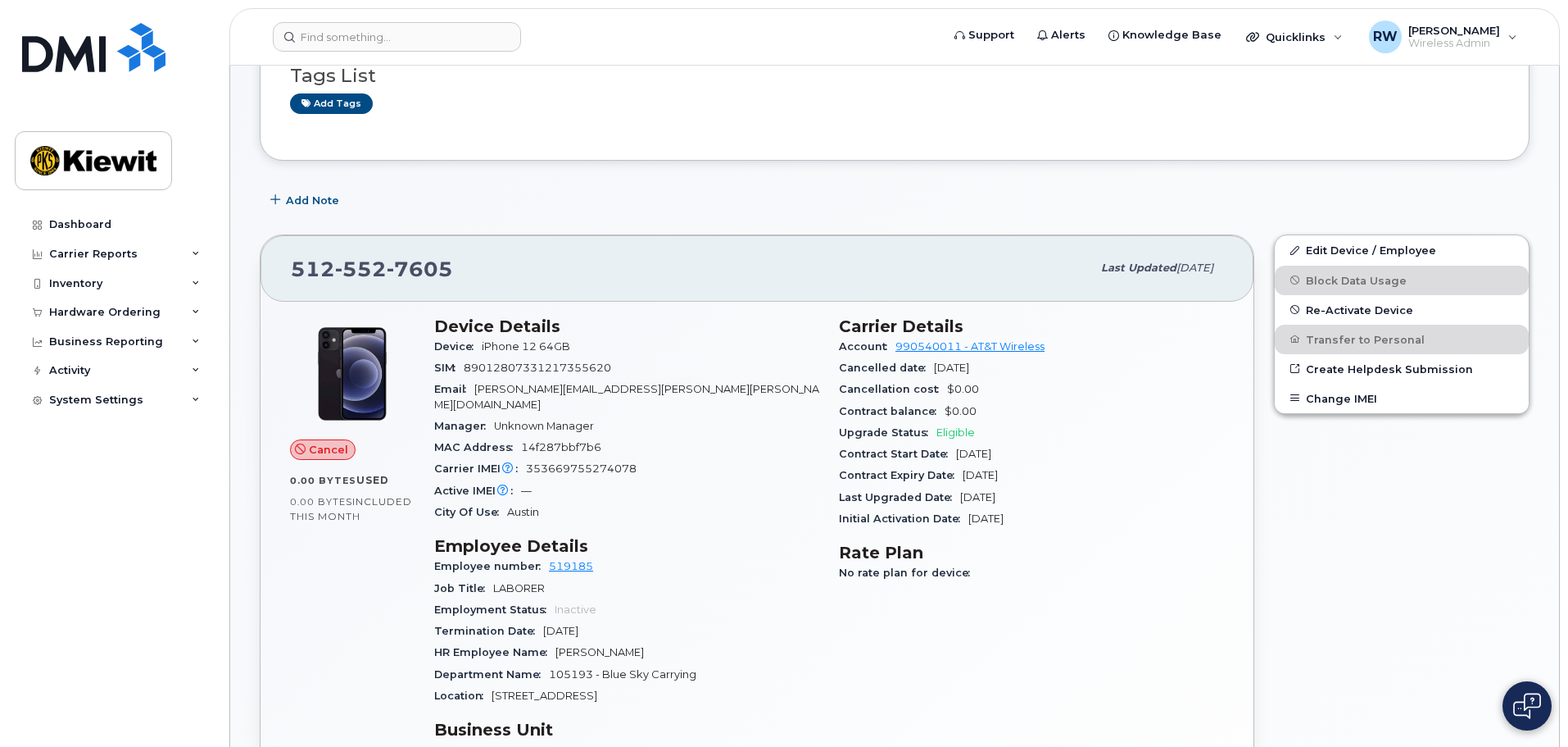
scroll to position [164, 0]
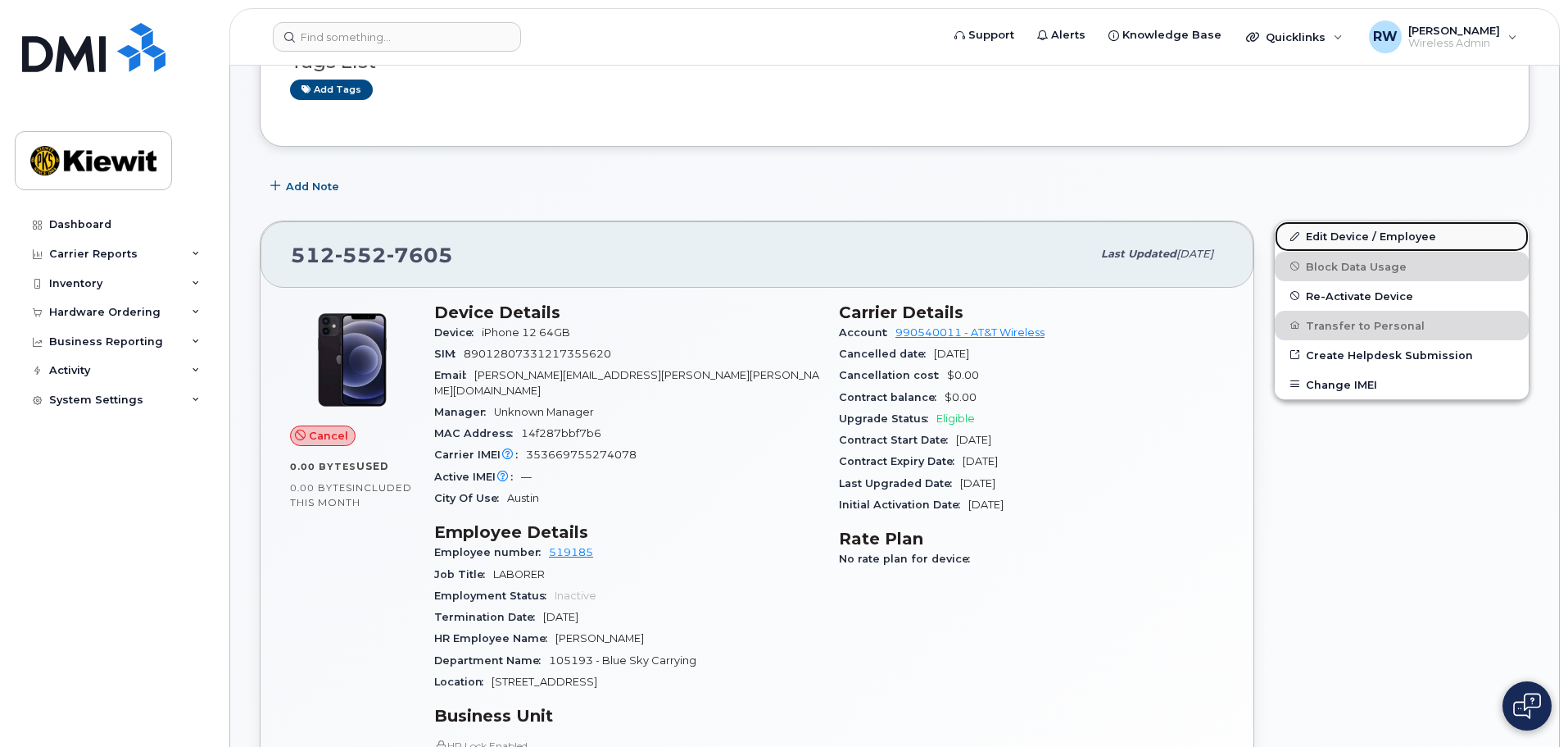
click at [1378, 240] on link "Edit Device / Employee" at bounding box center [1401, 236] width 254 height 30
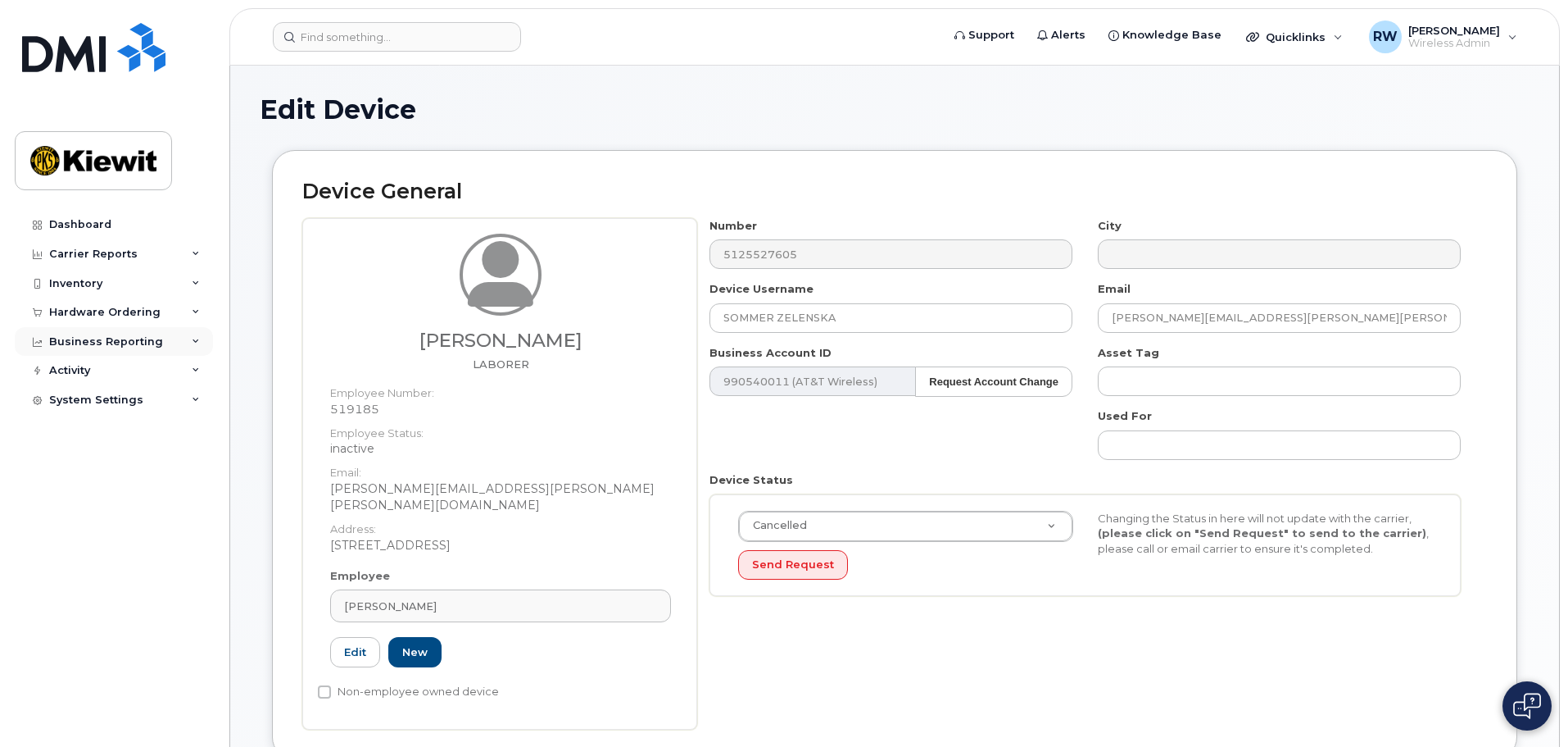
click at [196, 344] on icon at bounding box center [196, 342] width 8 height 8
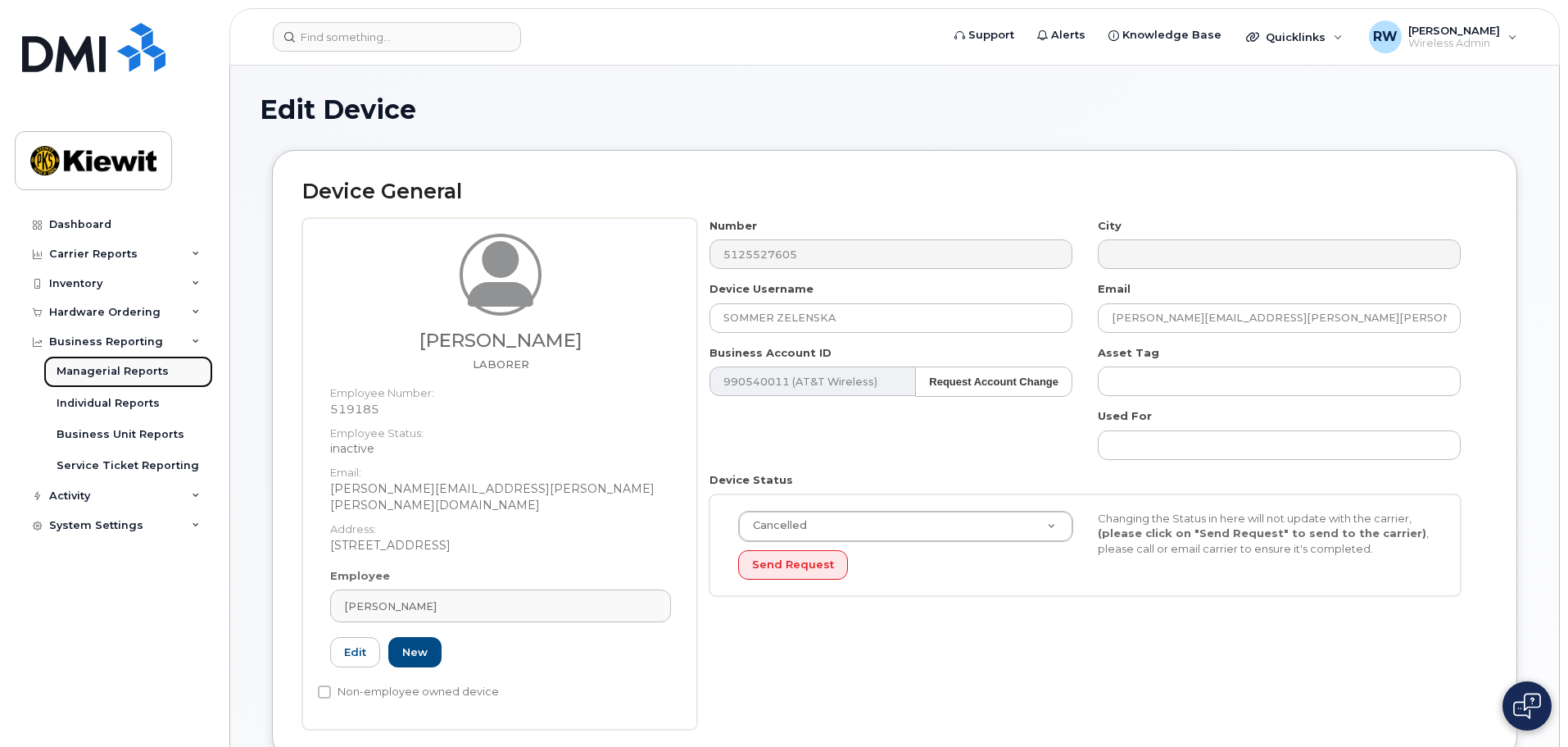
click at [172, 370] on link "Managerial Reports" at bounding box center [128, 371] width 170 height 32
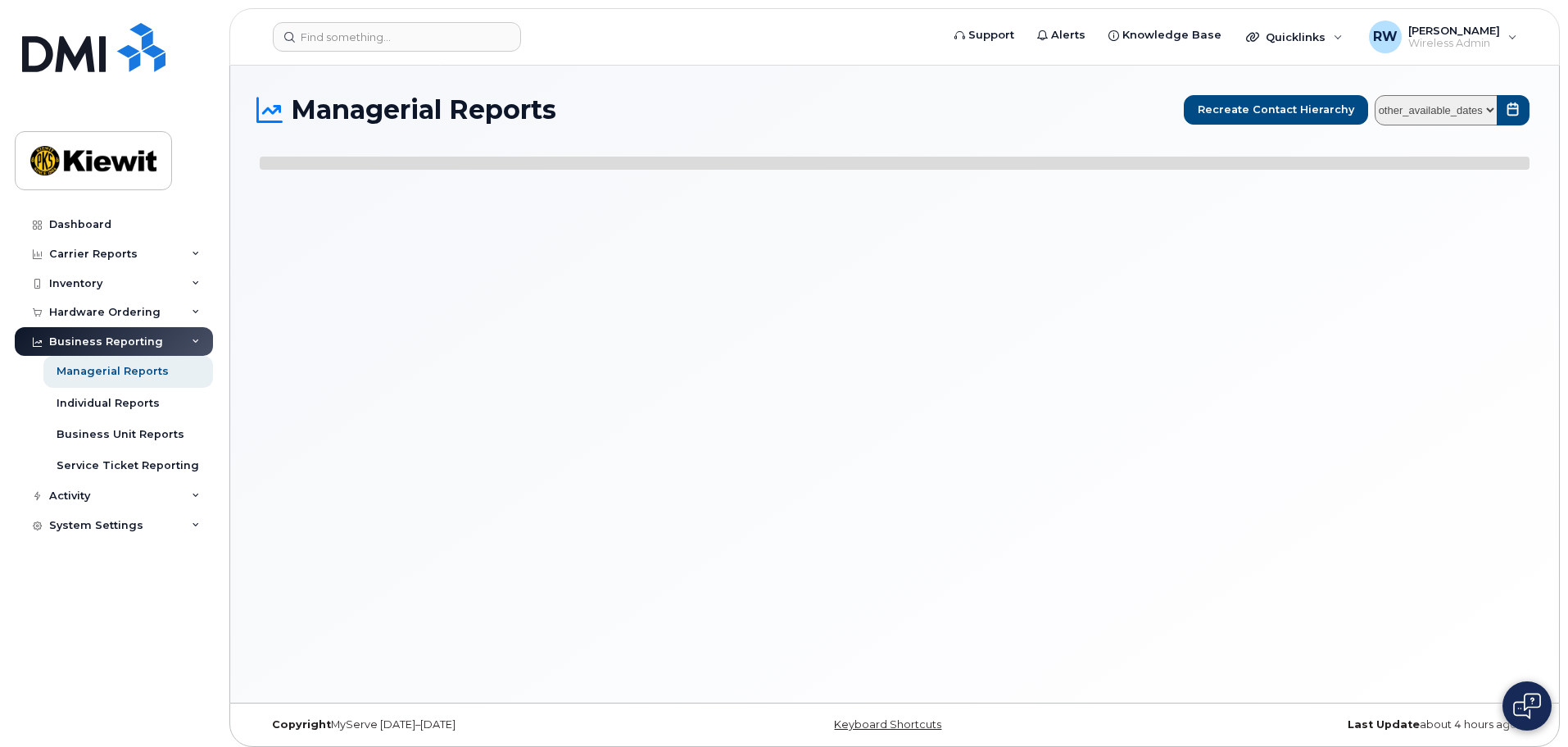
click at [1492, 111] on select "other_available_dates" at bounding box center [1436, 110] width 123 height 31
click at [1488, 106] on select "other_available_dates" at bounding box center [1436, 110] width 123 height 31
click at [1510, 108] on span "submit" at bounding box center [1513, 109] width 13 height 13
select select
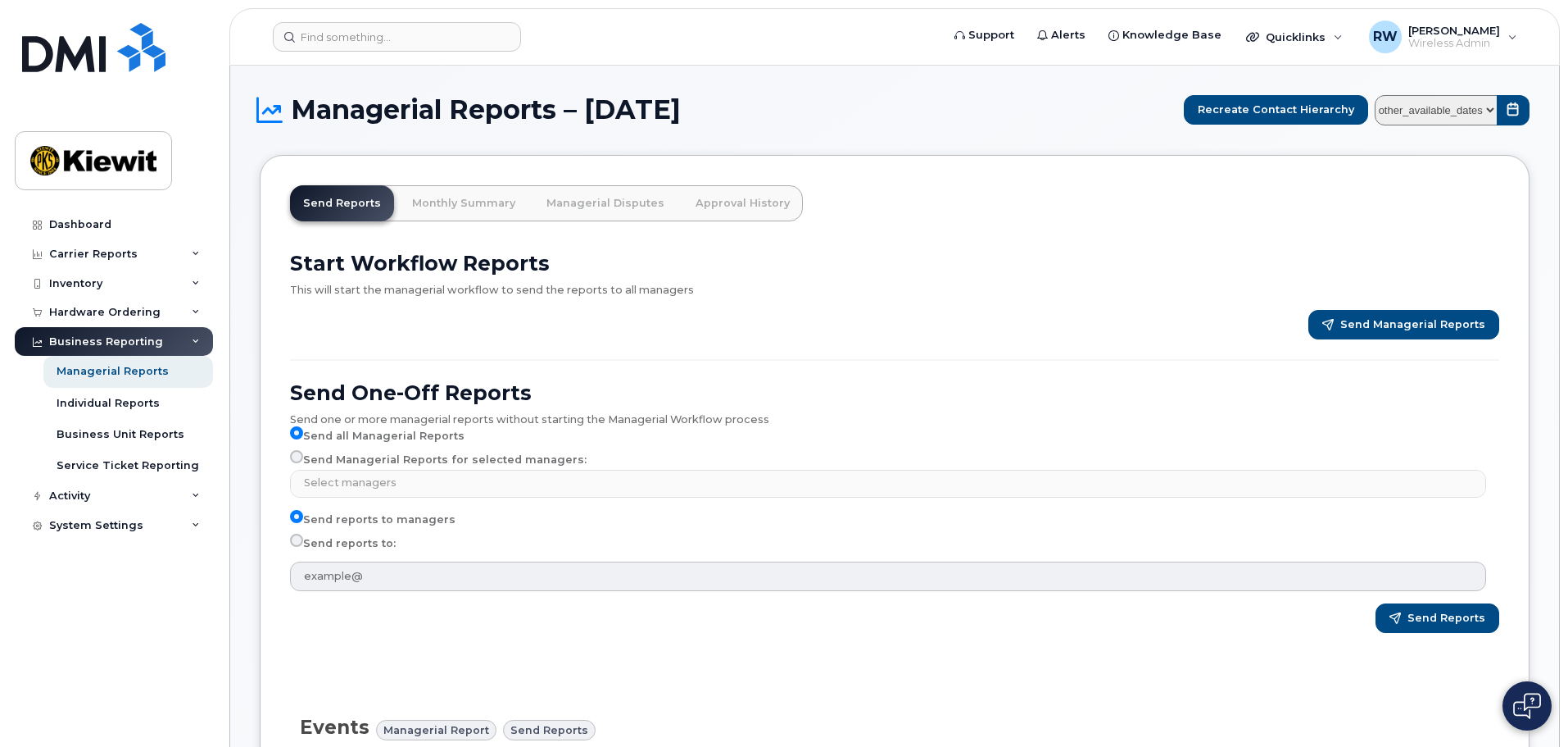
click at [1490, 108] on select "other_available_dates August July June May April March February January Decembe…" at bounding box center [1436, 110] width 123 height 31
select select "/customer/0ac1e801-0962-49fa-816d-73c442061bd2/reports/361cdac6-6190-11f0-9a84-…"
click at [1378, 95] on select "other_available_dates August July June May April March February January Decembe…" at bounding box center [1436, 110] width 123 height 31
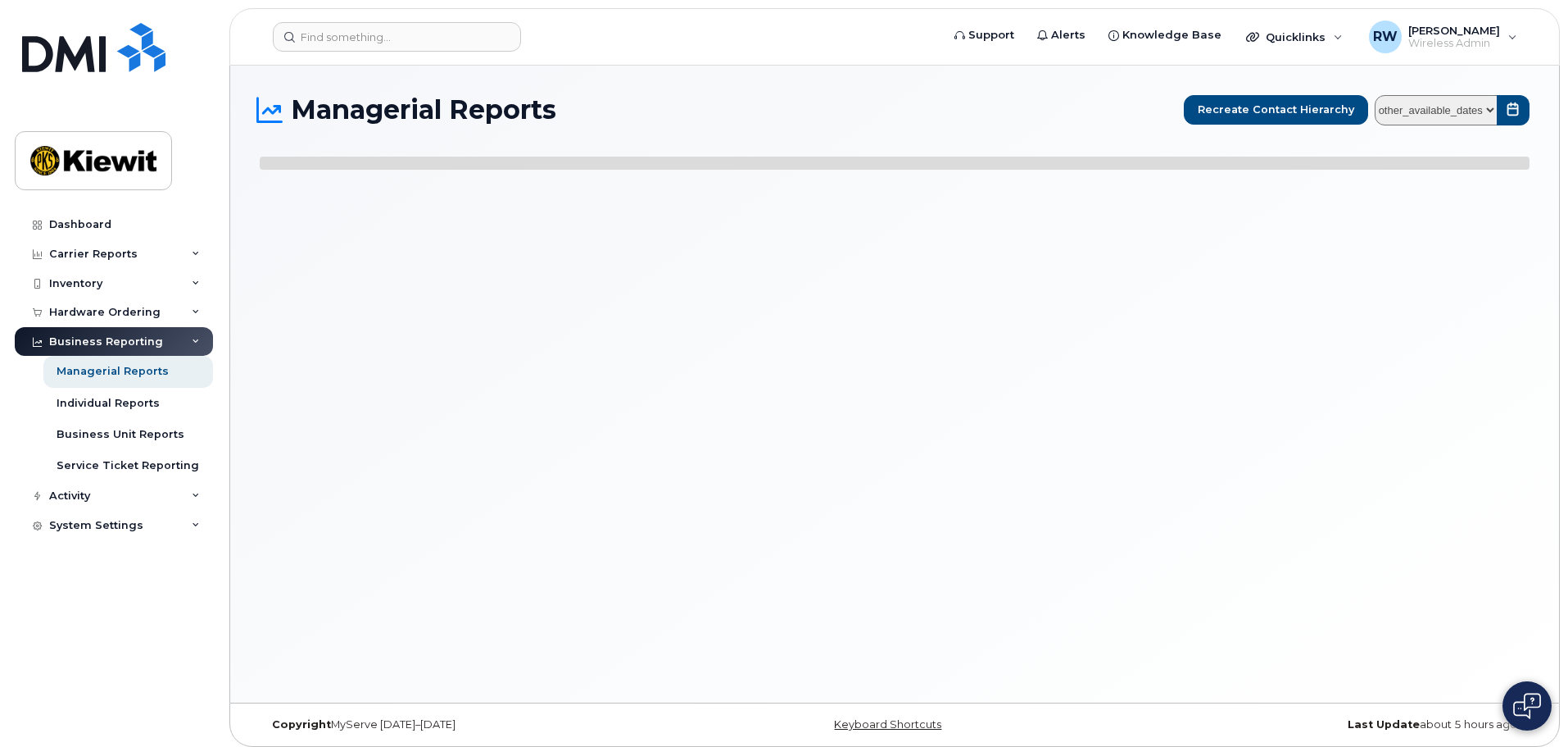
select select
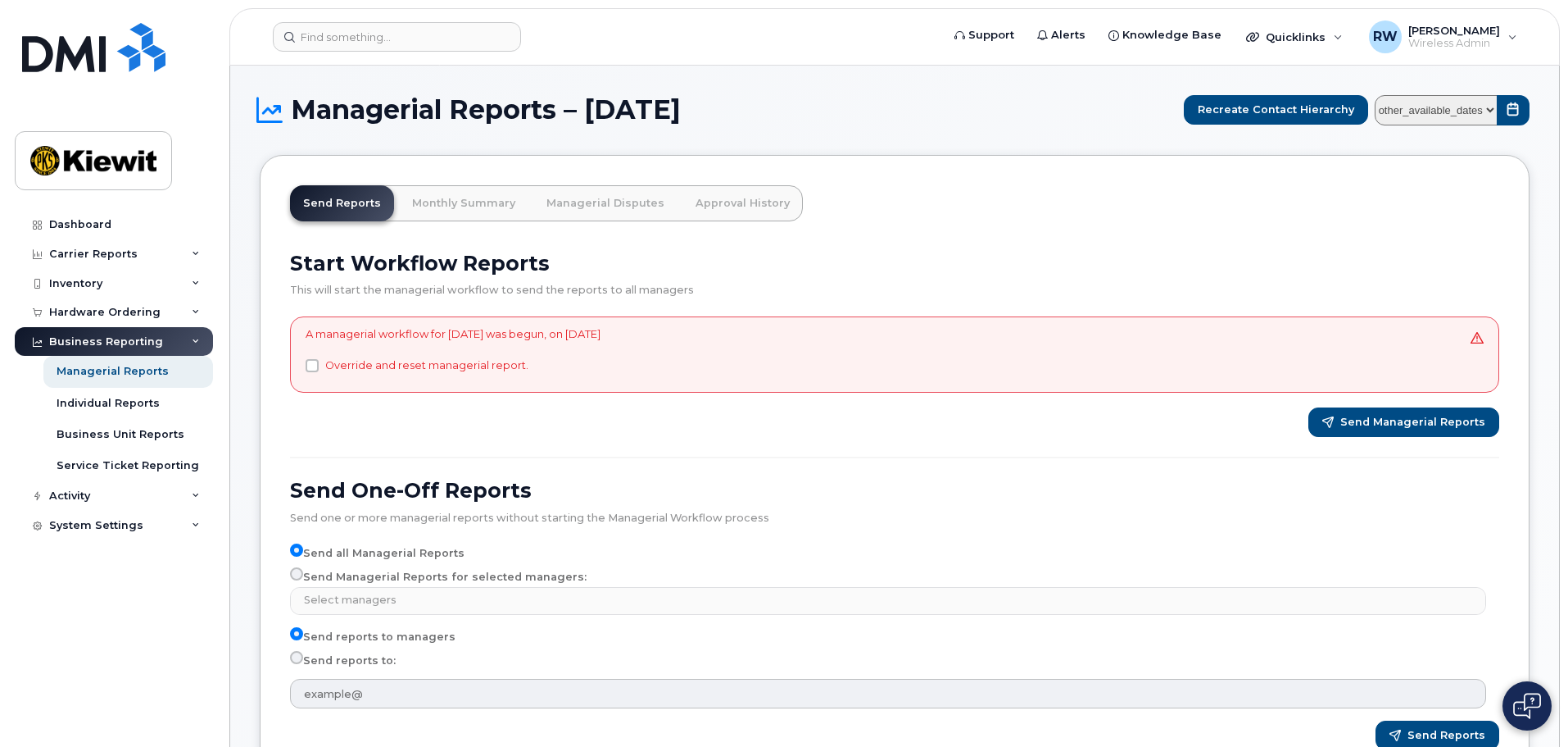
click at [1024, 258] on h2 "Start Workflow Reports" at bounding box center [894, 264] width 1209 height 25
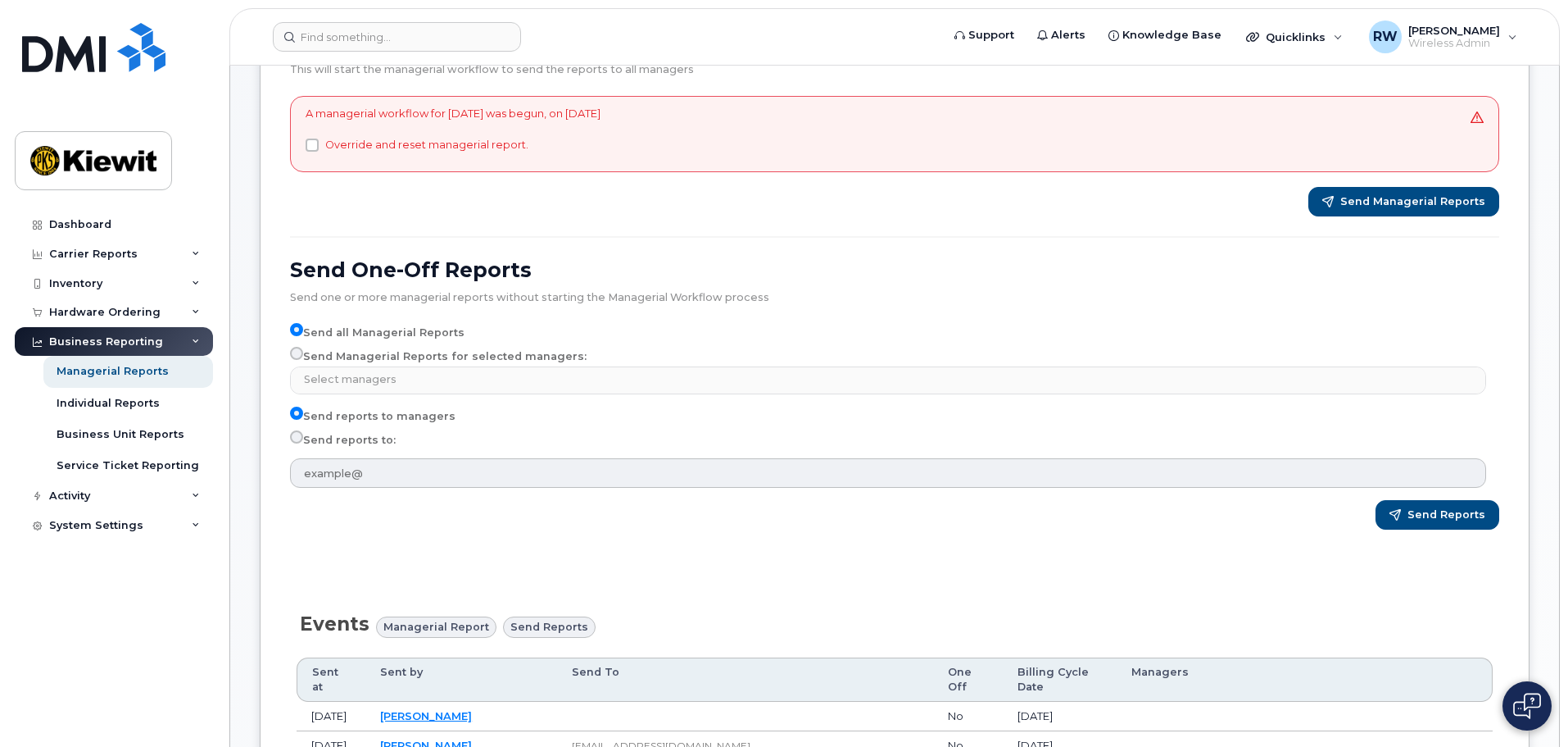
scroll to position [246, 0]
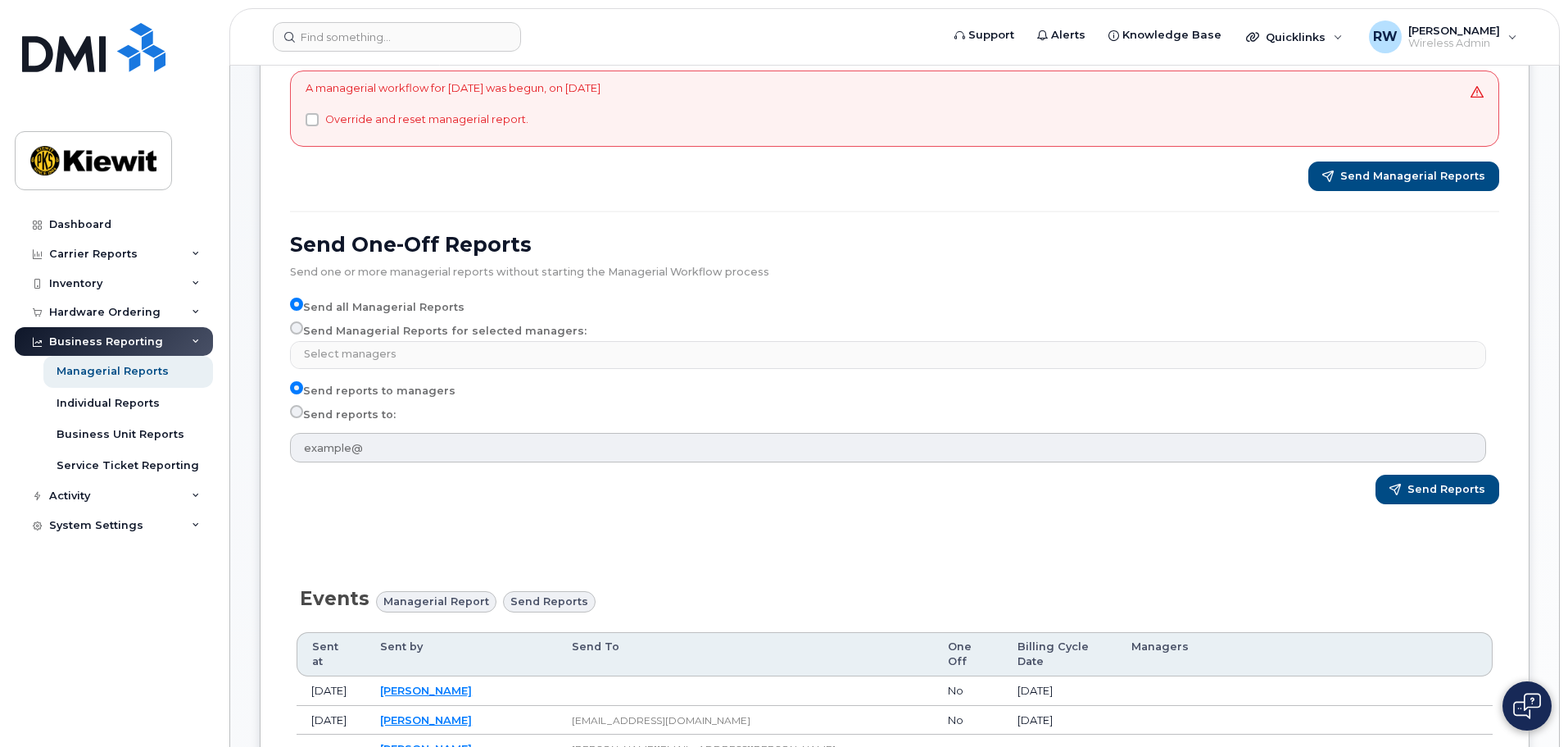
click at [294, 417] on input "Send reports to:" at bounding box center [297, 411] width 13 height 13
radio input "true"
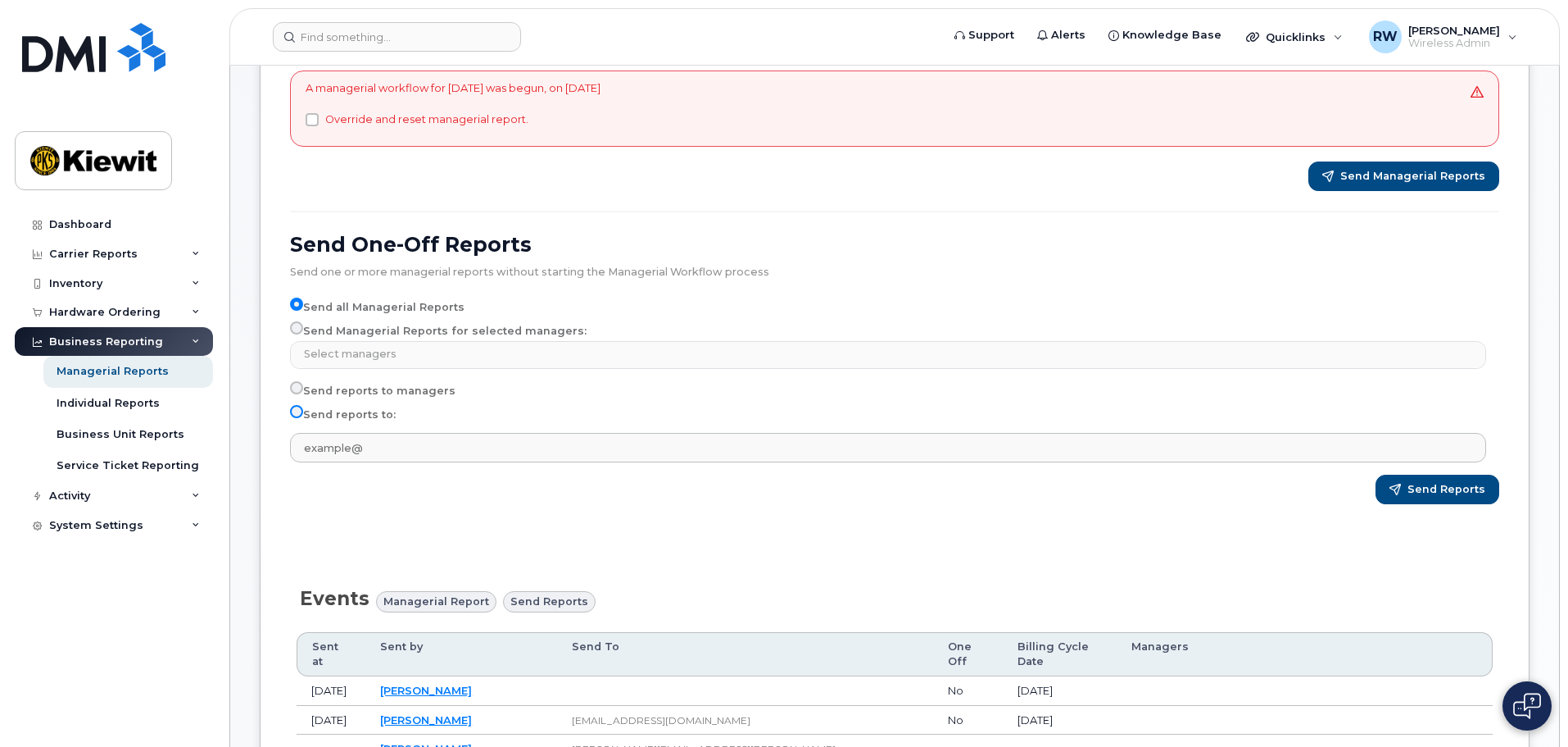
click at [295, 411] on input "Send reports to:" at bounding box center [297, 411] width 13 height 13
click at [294, 304] on input "Send all Managerial Reports" at bounding box center [297, 304] width 13 height 13
select select
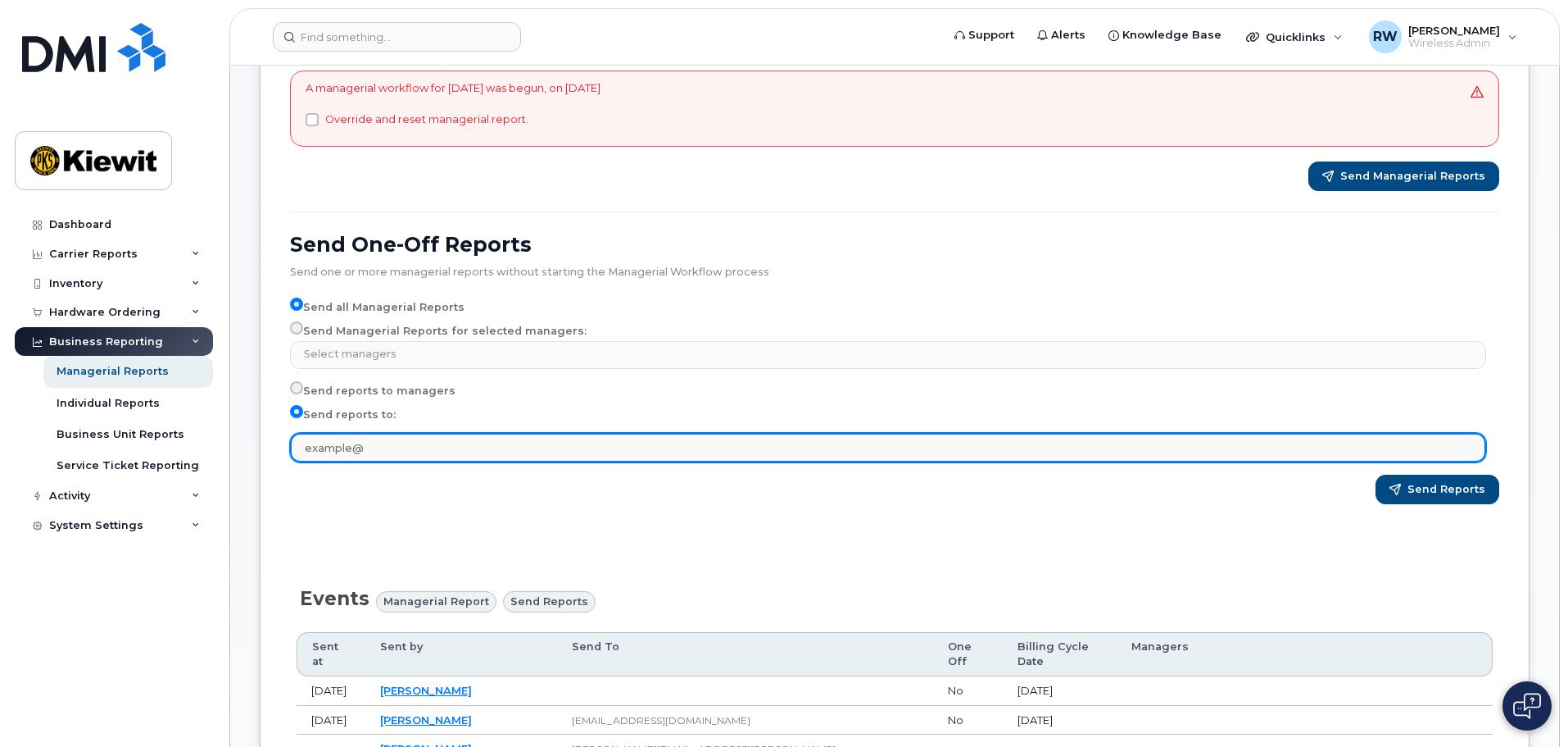
click at [393, 444] on input "text" at bounding box center [888, 448] width 1196 height 30
type input "rebecca.werner@ticus.com"
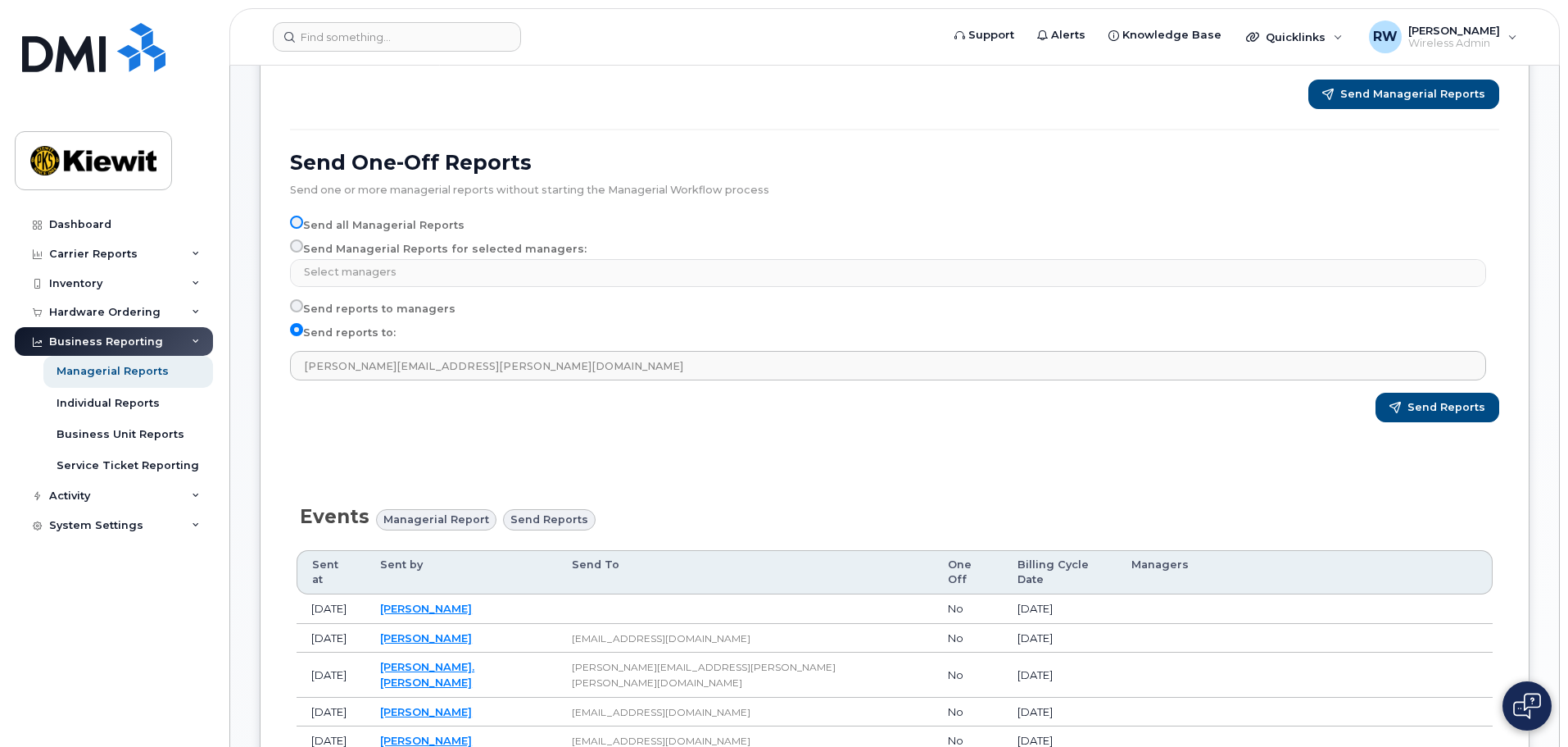
click at [293, 223] on input "Send all Managerial Reports" at bounding box center [297, 222] width 13 height 13
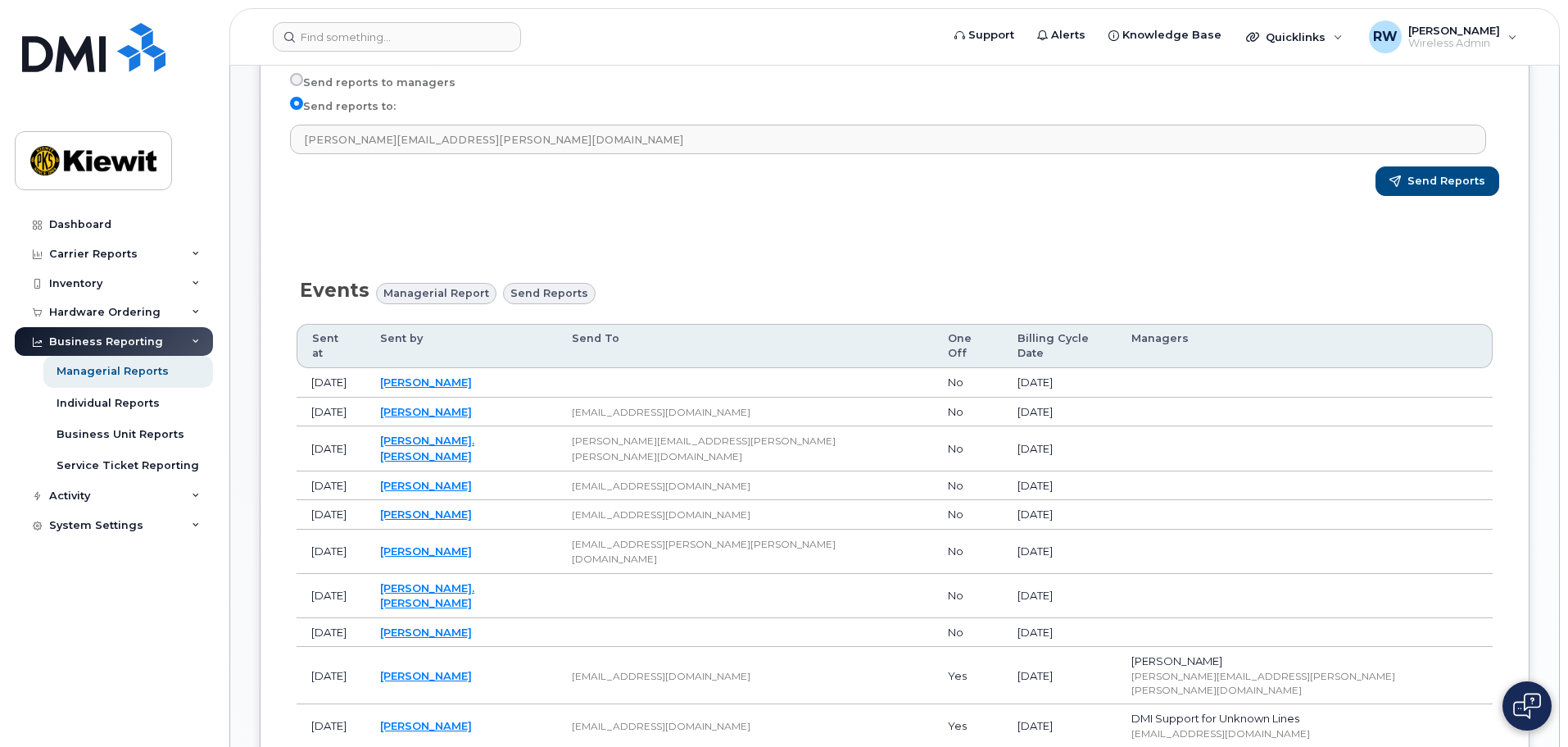
scroll to position [0, 0]
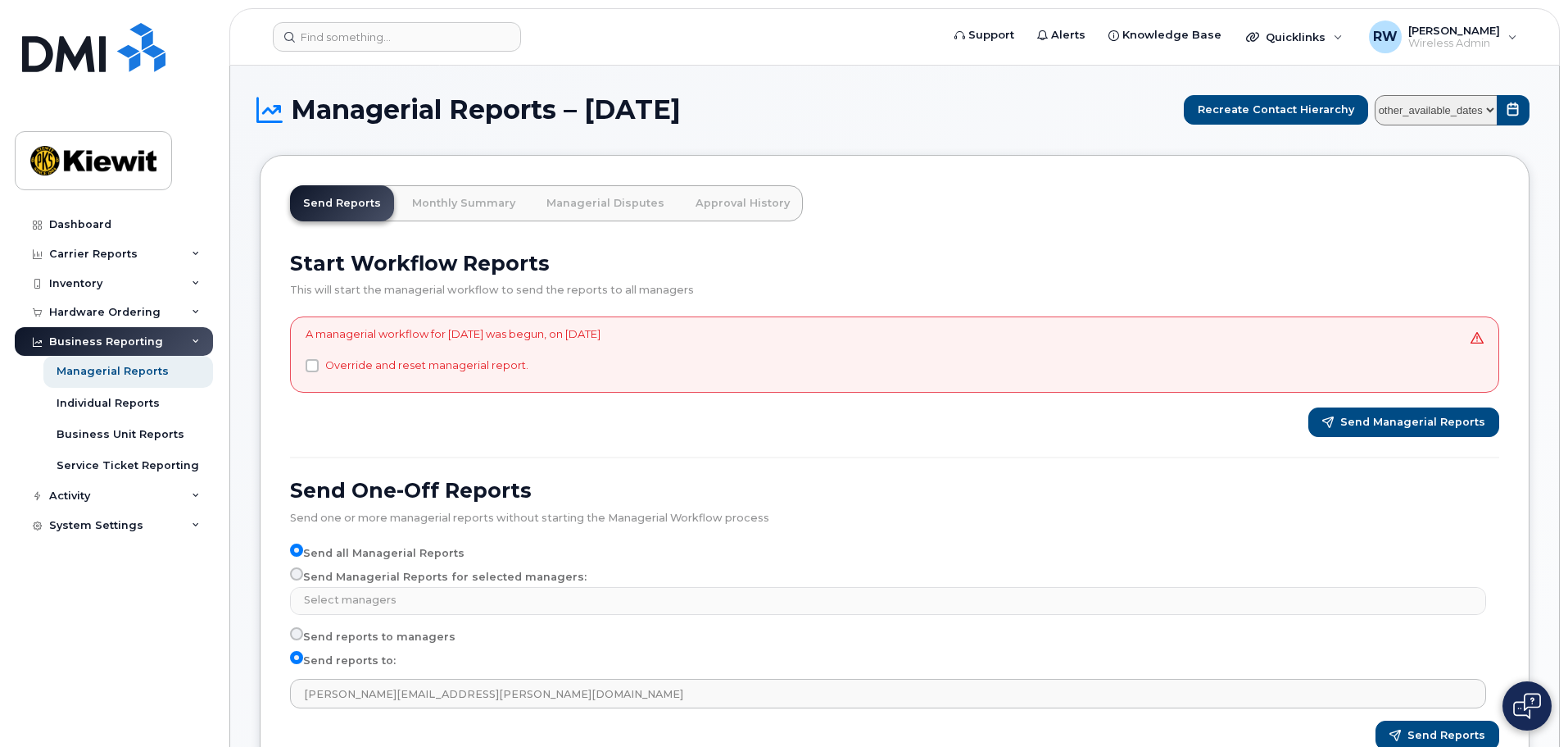
click at [755, 251] on h2 "Start Workflow Reports" at bounding box center [894, 264] width 1209 height 25
click at [298, 551] on input "Send all Managerial Reports" at bounding box center [297, 550] width 13 height 13
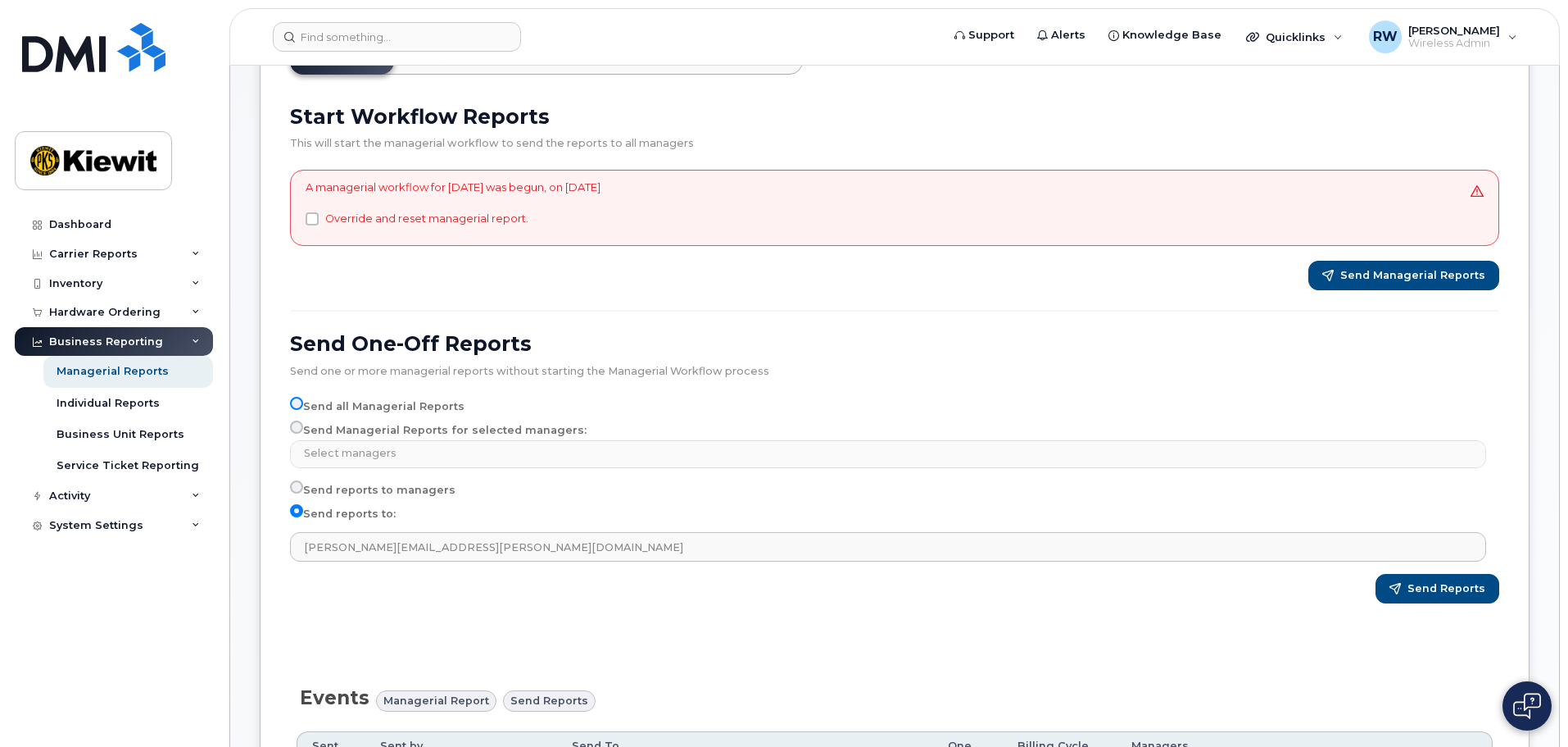
scroll to position [164, 0]
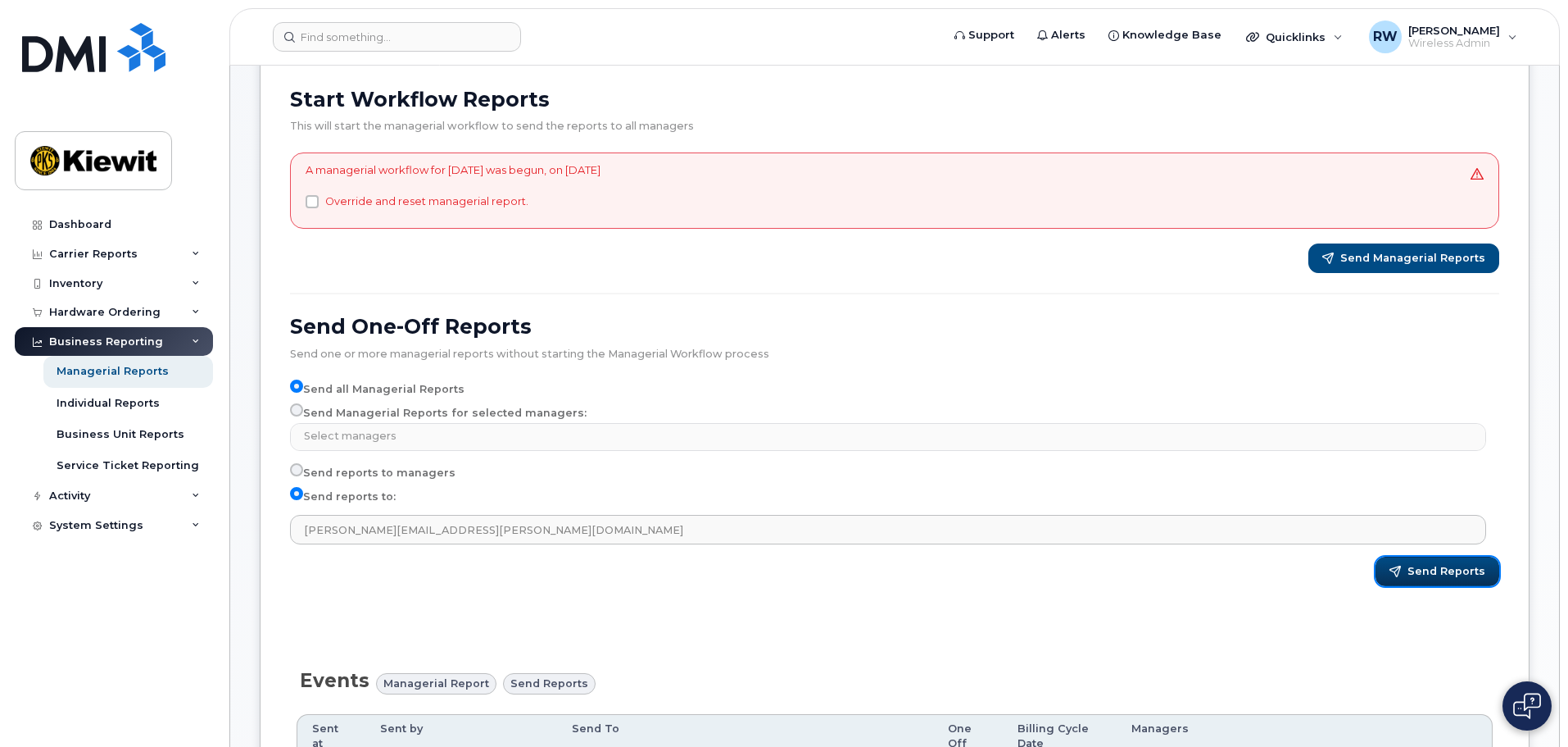
click at [1428, 574] on span "Send Reports" at bounding box center [1446, 571] width 78 height 15
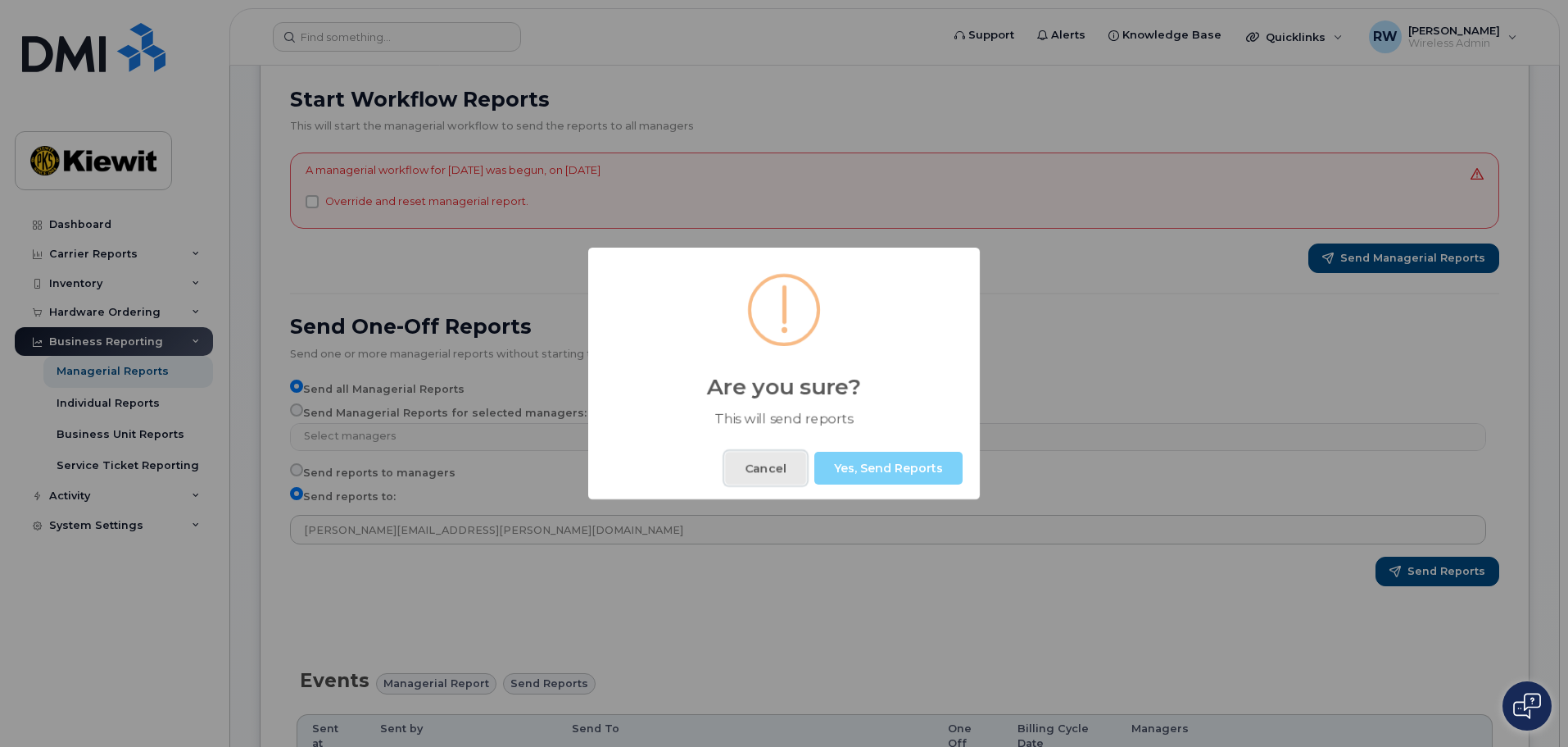
click at [777, 468] on button "Cancel" at bounding box center [766, 468] width 81 height 33
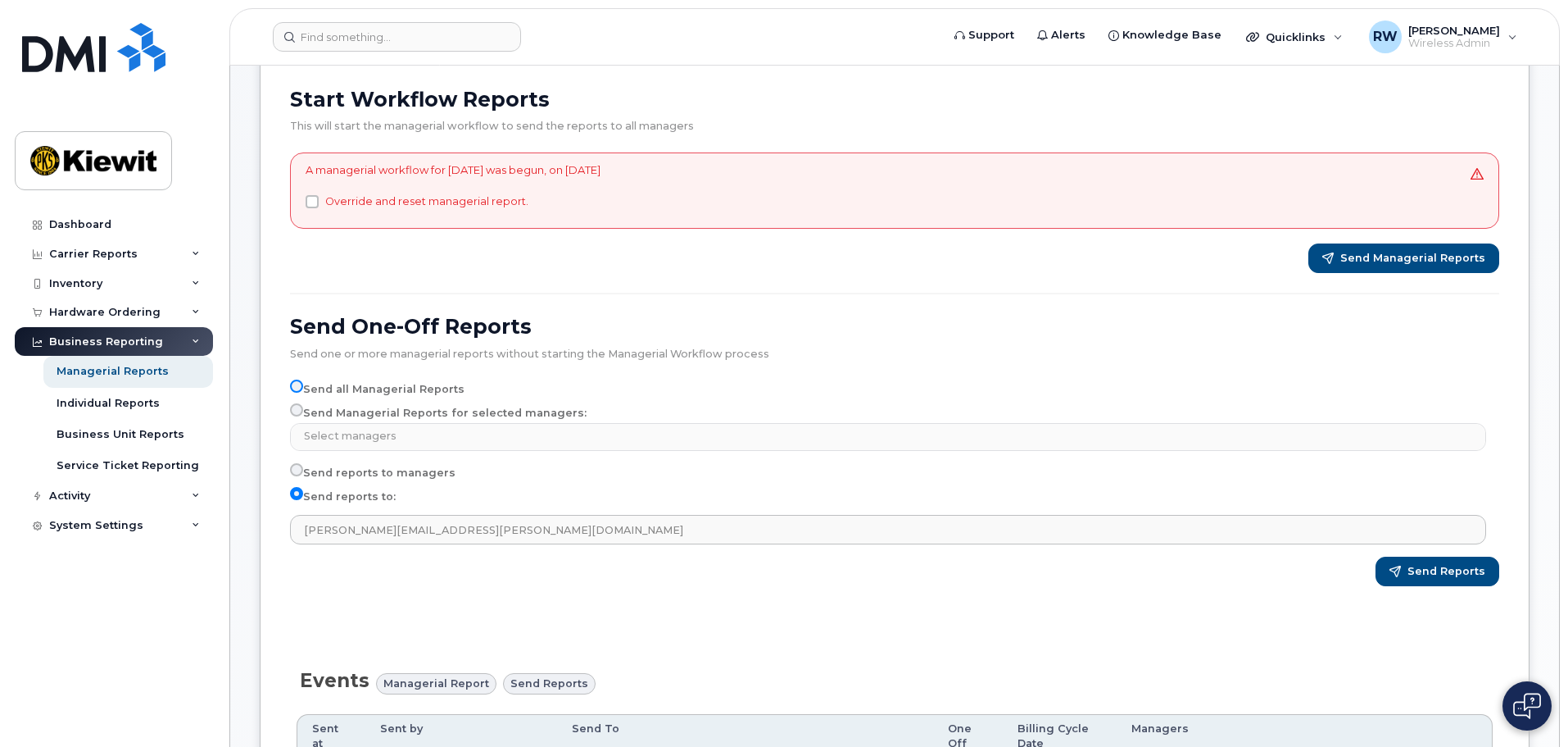
click at [295, 384] on input "Send all Managerial Reports" at bounding box center [297, 386] width 13 height 13
click at [294, 386] on input "Send all Managerial Reports" at bounding box center [297, 386] width 13 height 13
click at [298, 386] on input "Send all Managerial Reports" at bounding box center [297, 386] width 13 height 13
click at [296, 390] on input "Send all Managerial Reports" at bounding box center [297, 386] width 13 height 13
select select
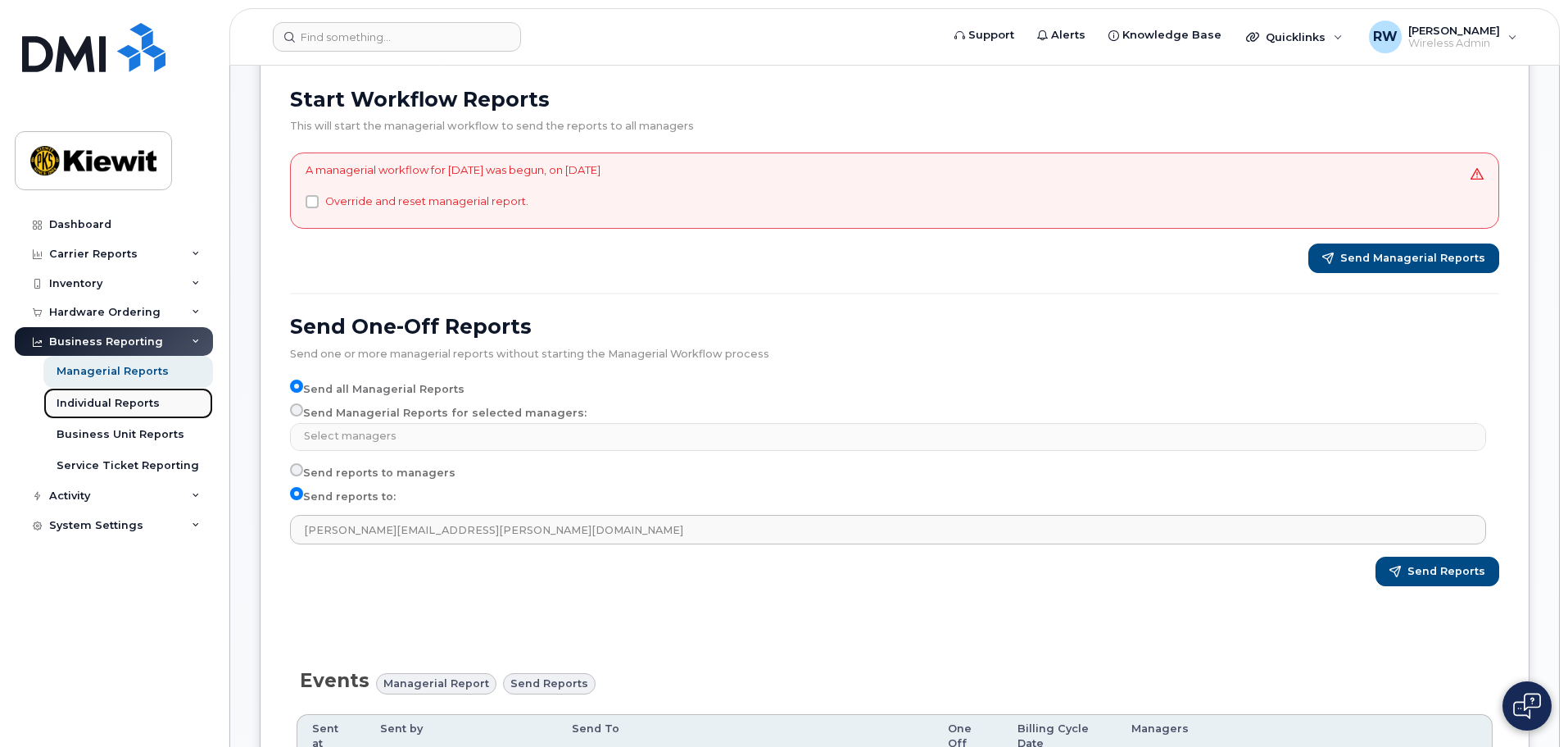
click at [85, 405] on div "Individual Reports" at bounding box center [108, 403] width 104 height 15
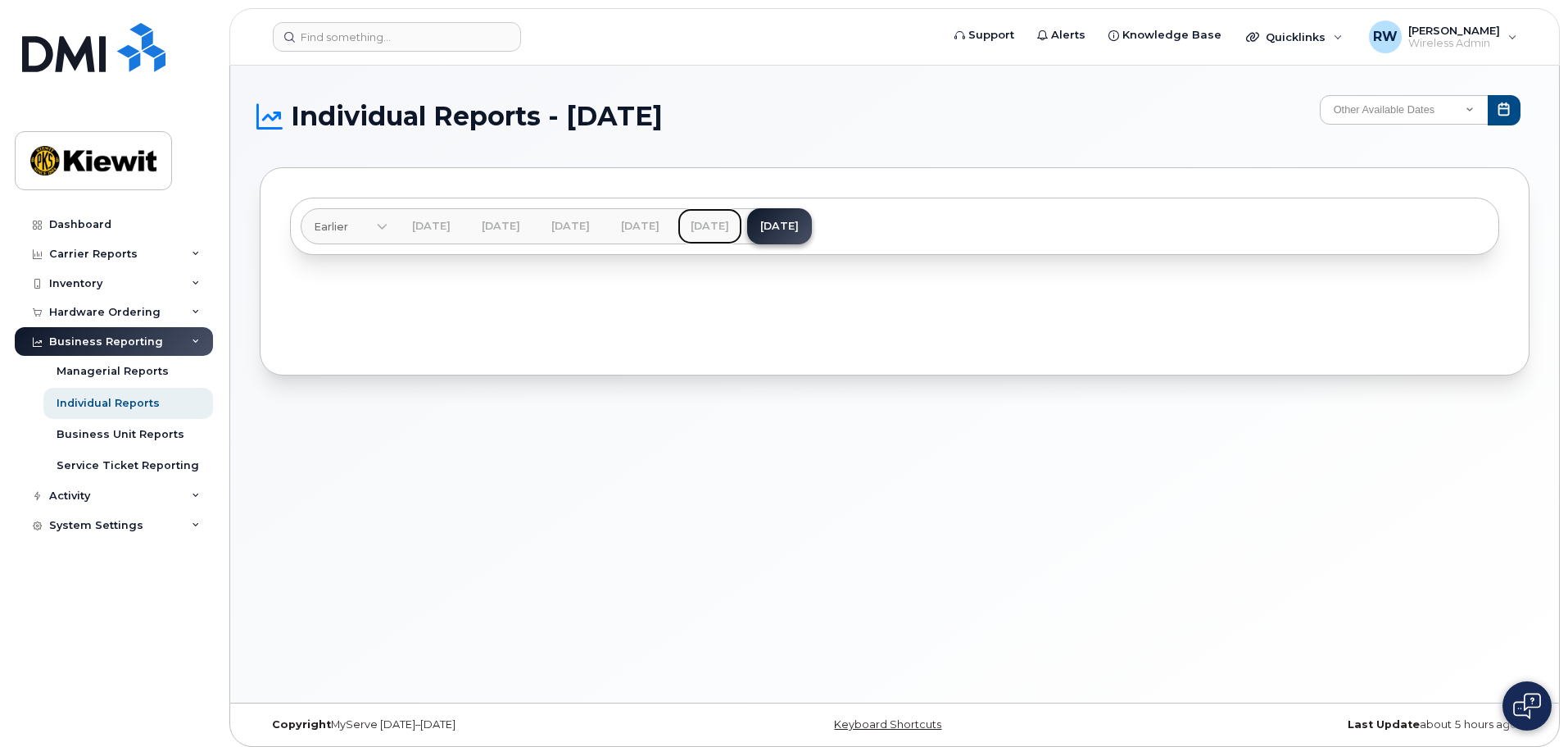
click at [743, 226] on link "Jul 2025" at bounding box center [710, 226] width 65 height 36
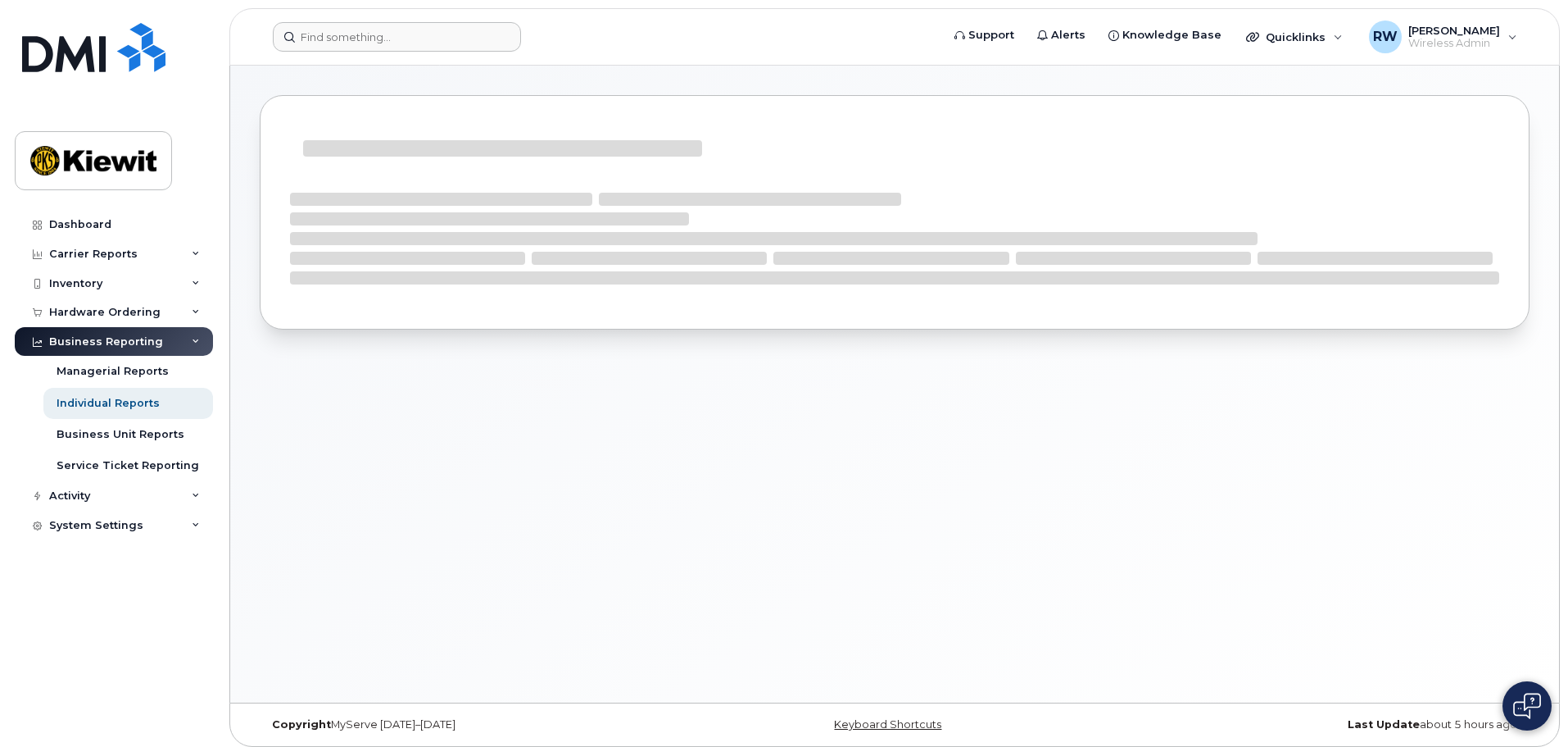
click at [634, 31] on form at bounding box center [601, 37] width 657 height 30
